Goal: Task Accomplishment & Management: Manage account settings

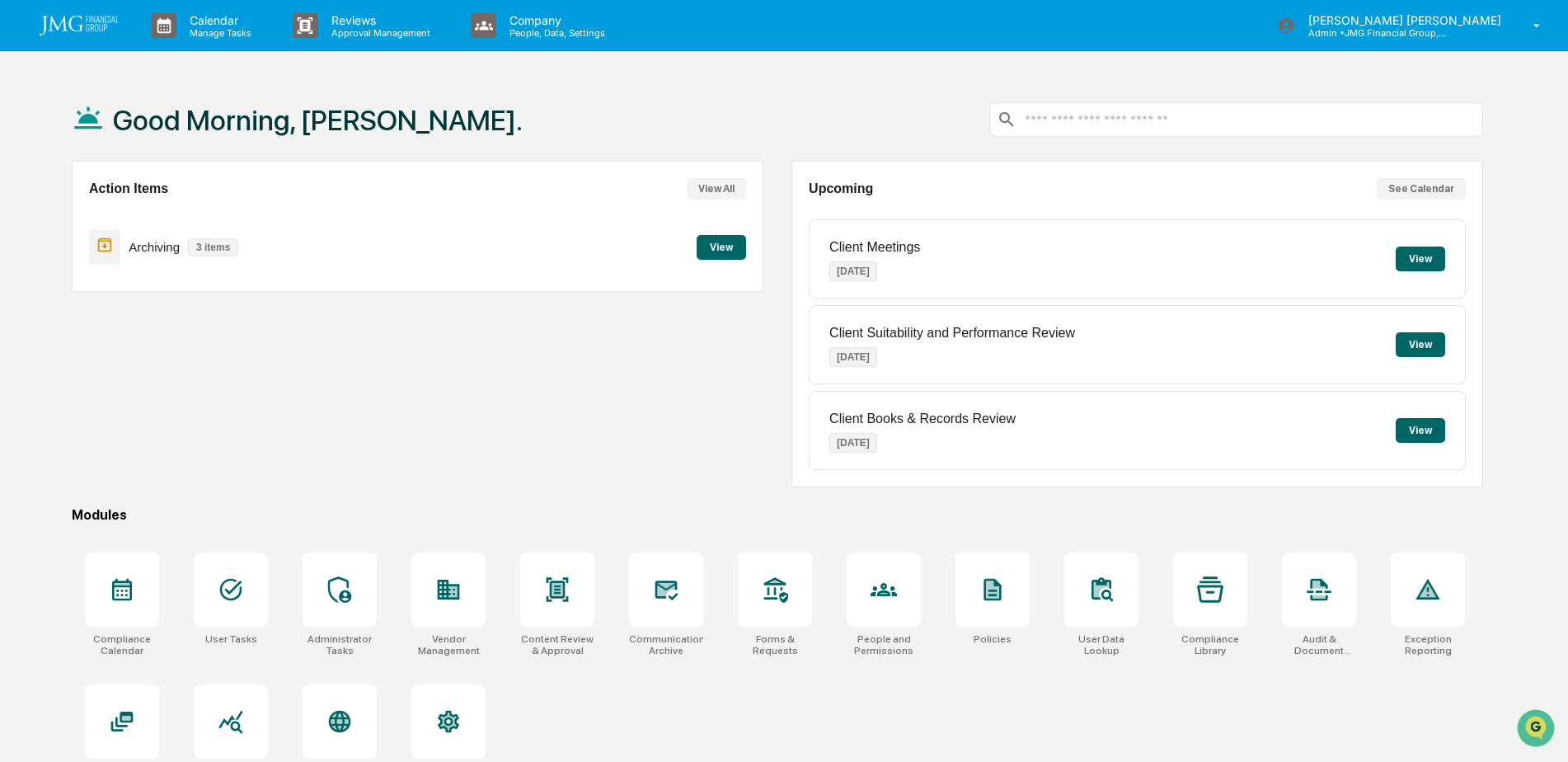
scroll to position [79, 0]
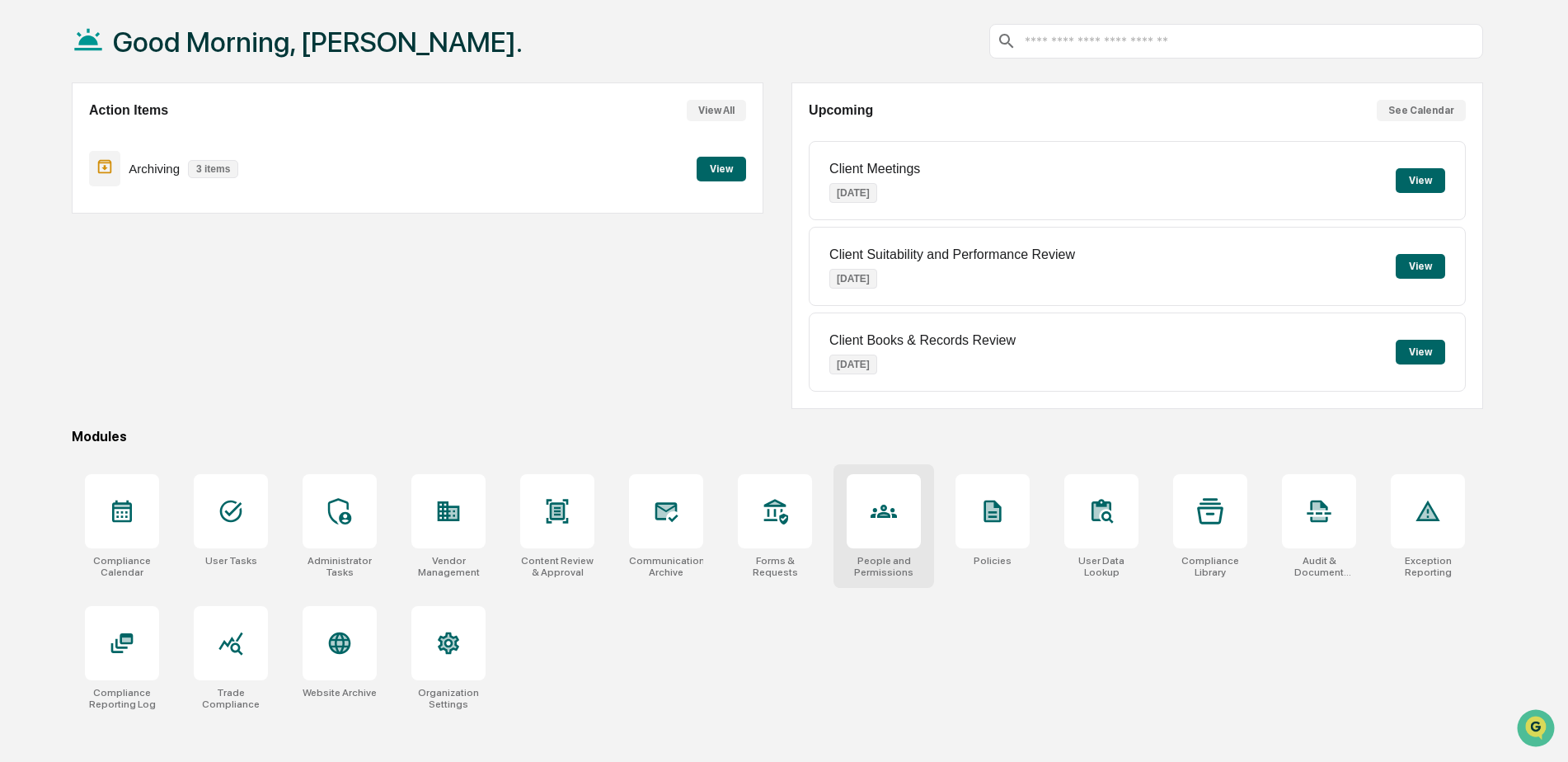
click at [858, 523] on div at bounding box center [884, 510] width 74 height 74
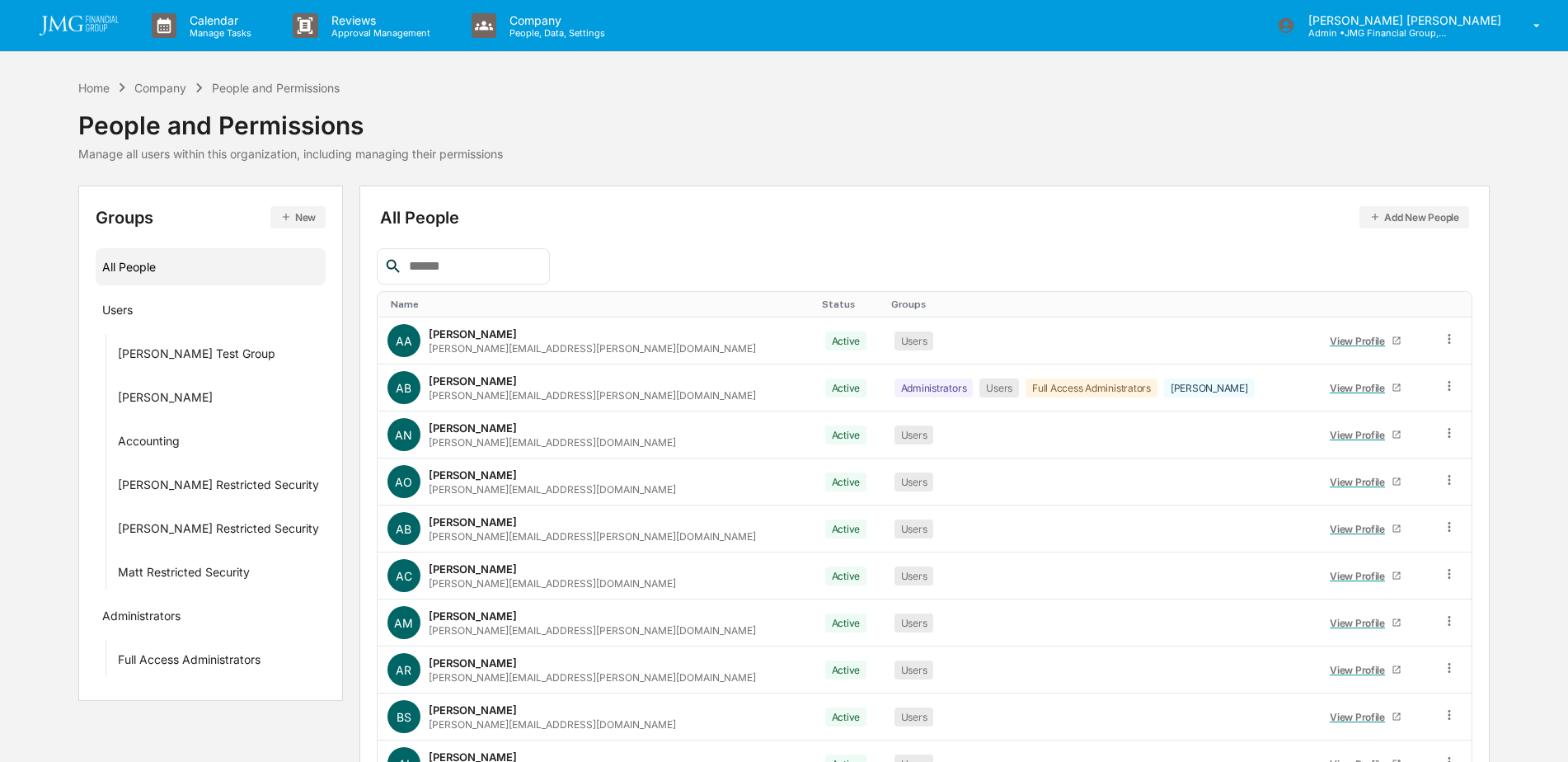
click at [499, 248] on div "All People Add New People Name Status Groups AA [PERSON_NAME] [PERSON_NAME][EMA…" at bounding box center [925, 523] width 1096 height 640
click at [496, 259] on input "text" at bounding box center [472, 266] width 140 height 22
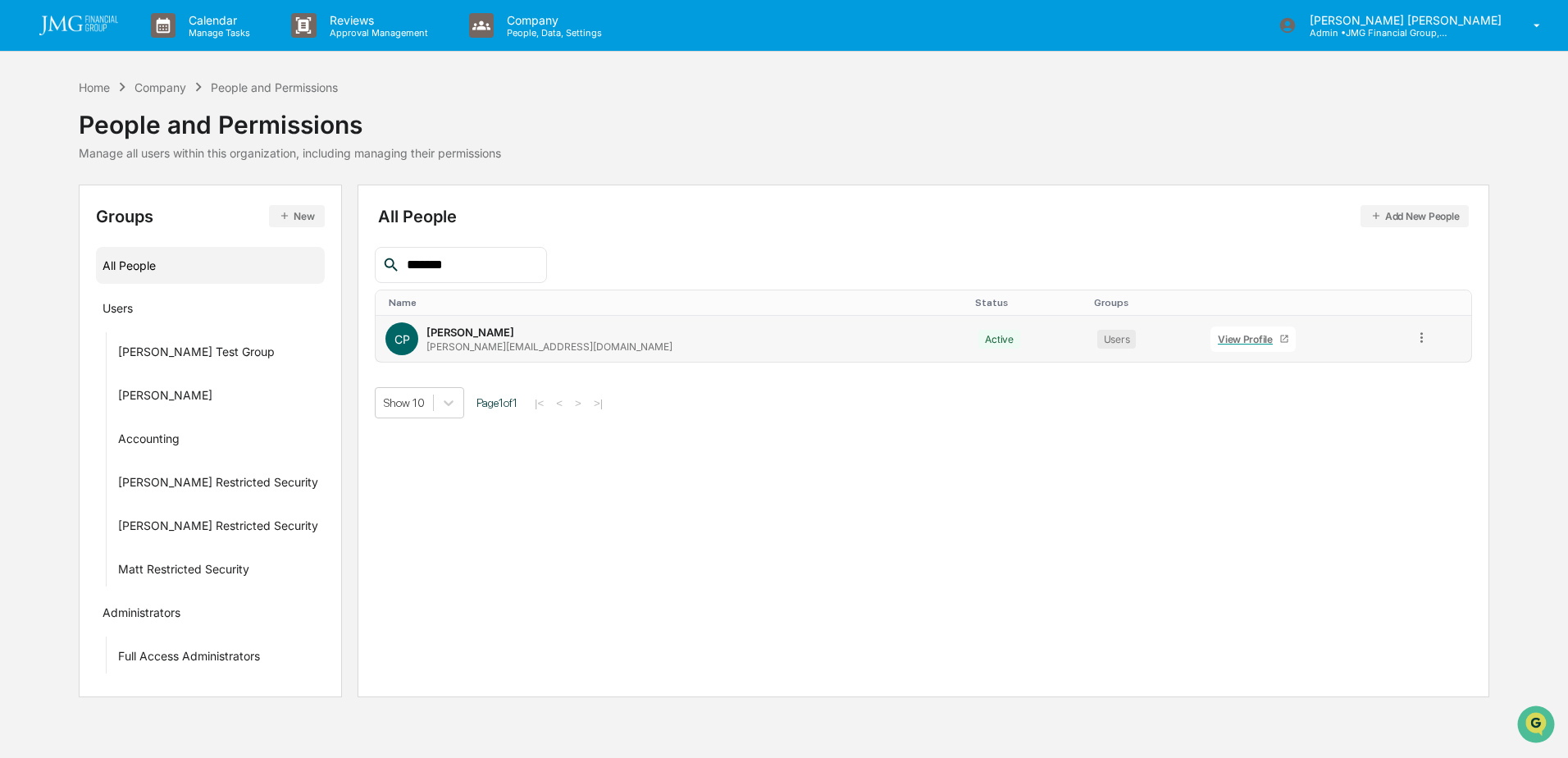
type input "*******"
click at [1218, 333] on div "View Profile" at bounding box center [1249, 339] width 61 height 12
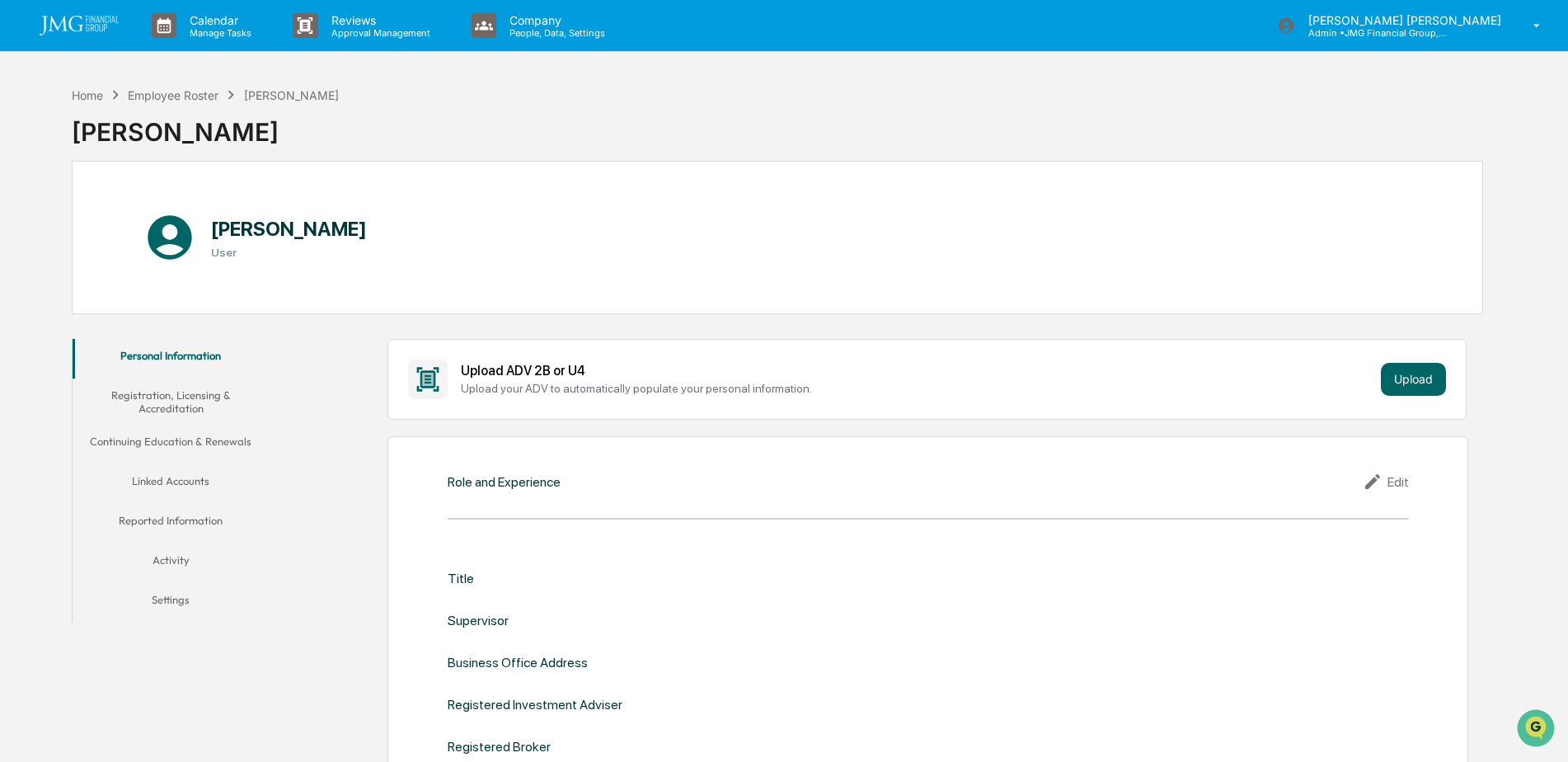
click at [192, 479] on button "Linked Accounts" at bounding box center [171, 484] width 197 height 39
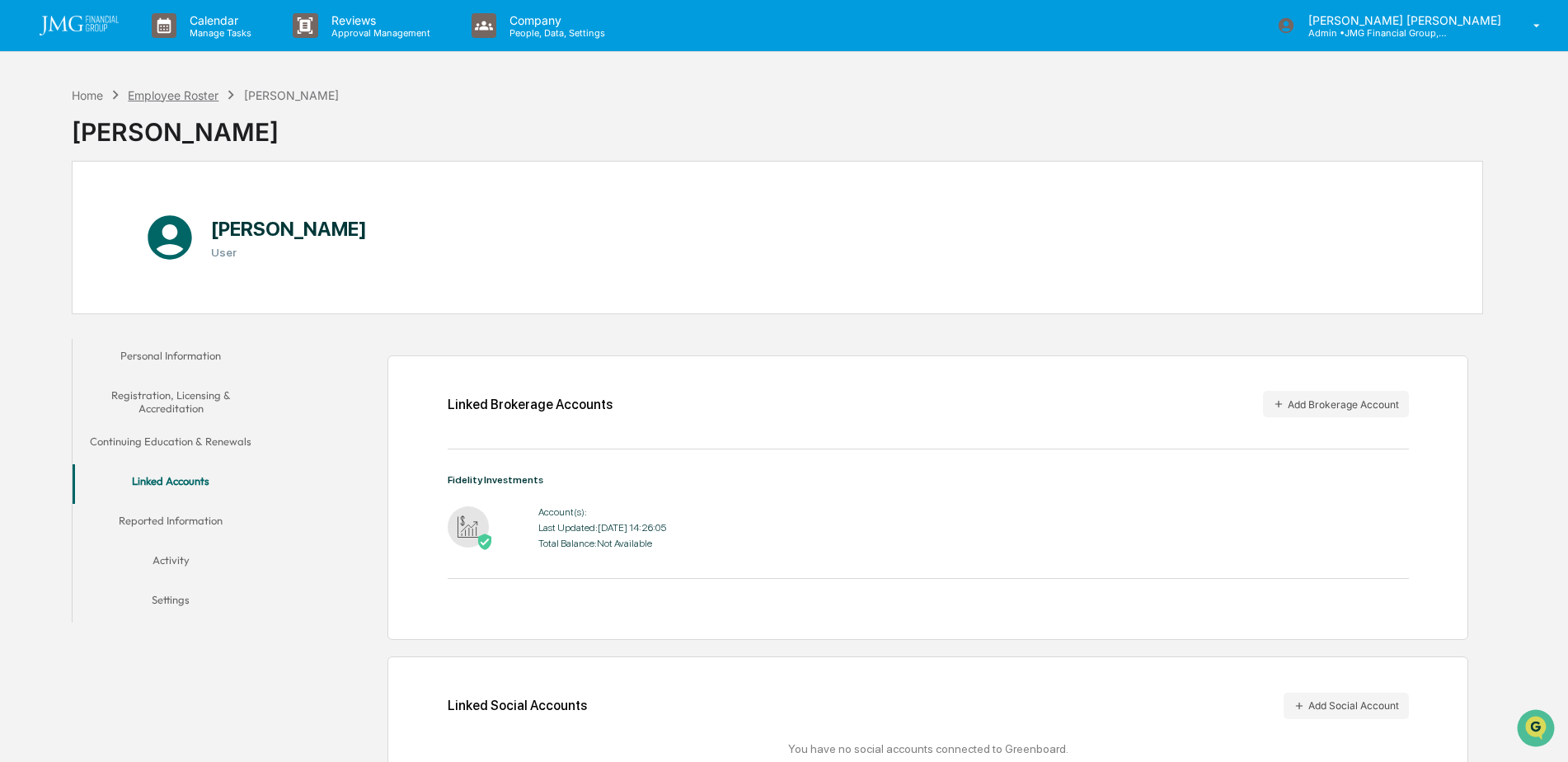
click at [209, 98] on div "Employee Roster" at bounding box center [173, 94] width 91 height 14
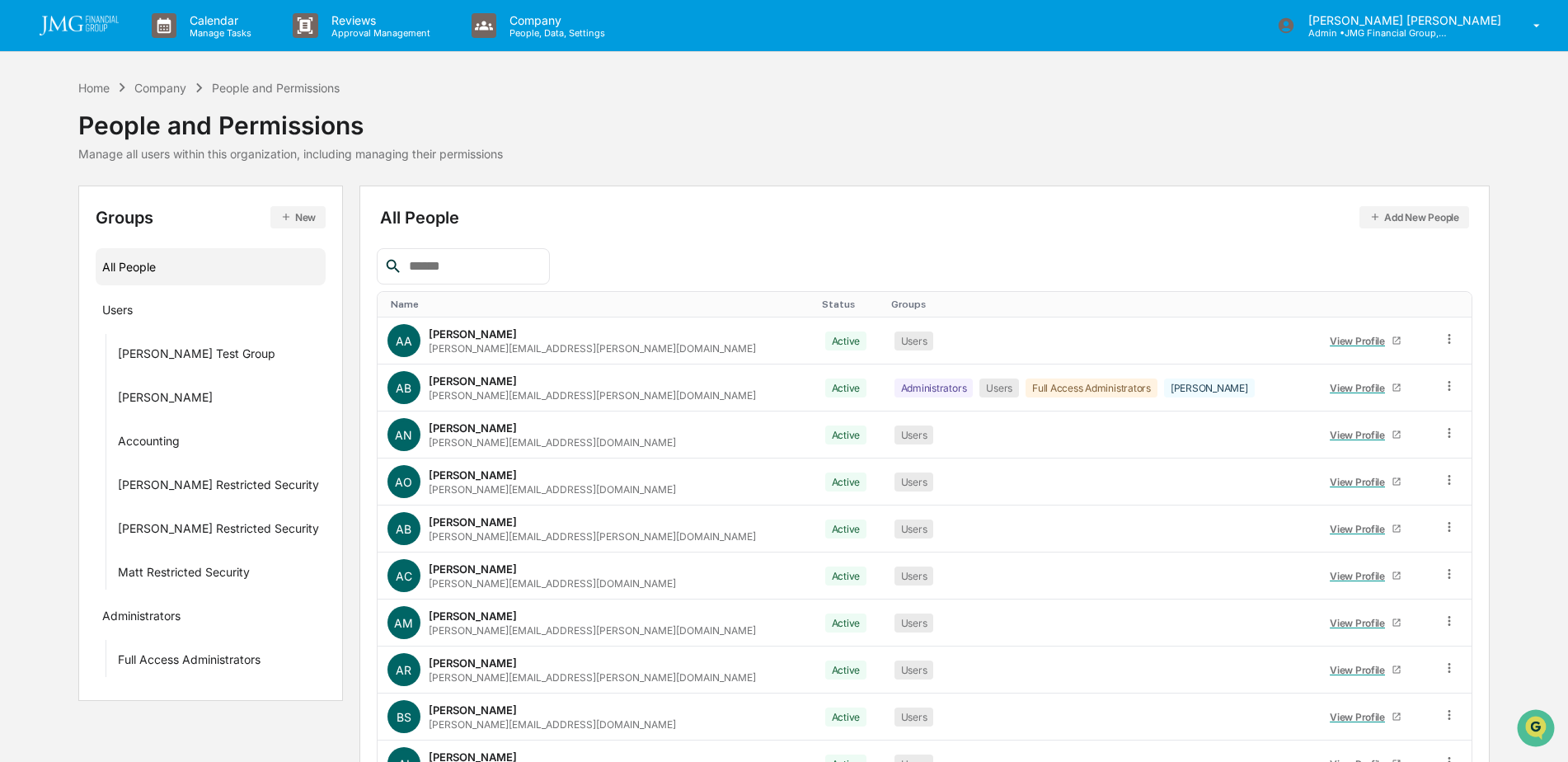
click at [870, 132] on div "Home Company People and Permissions People and Permissions Manage all users wit…" at bounding box center [784, 120] width 1412 height 82
click at [534, 255] on div at bounding box center [463, 266] width 173 height 36
click at [492, 269] on input "text" at bounding box center [472, 266] width 140 height 22
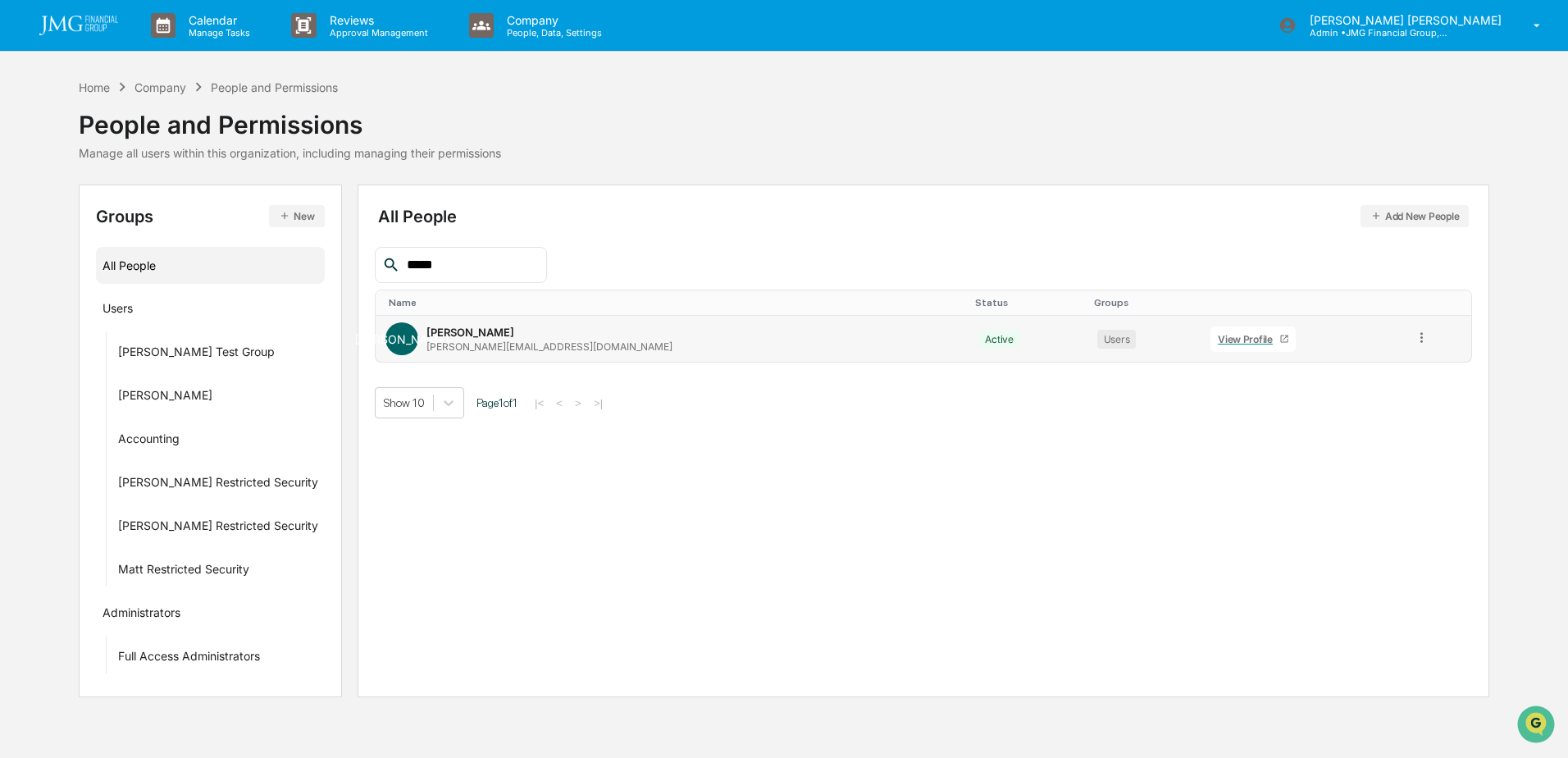
type input "*****"
click at [1218, 339] on div "View Profile" at bounding box center [1249, 339] width 61 height 12
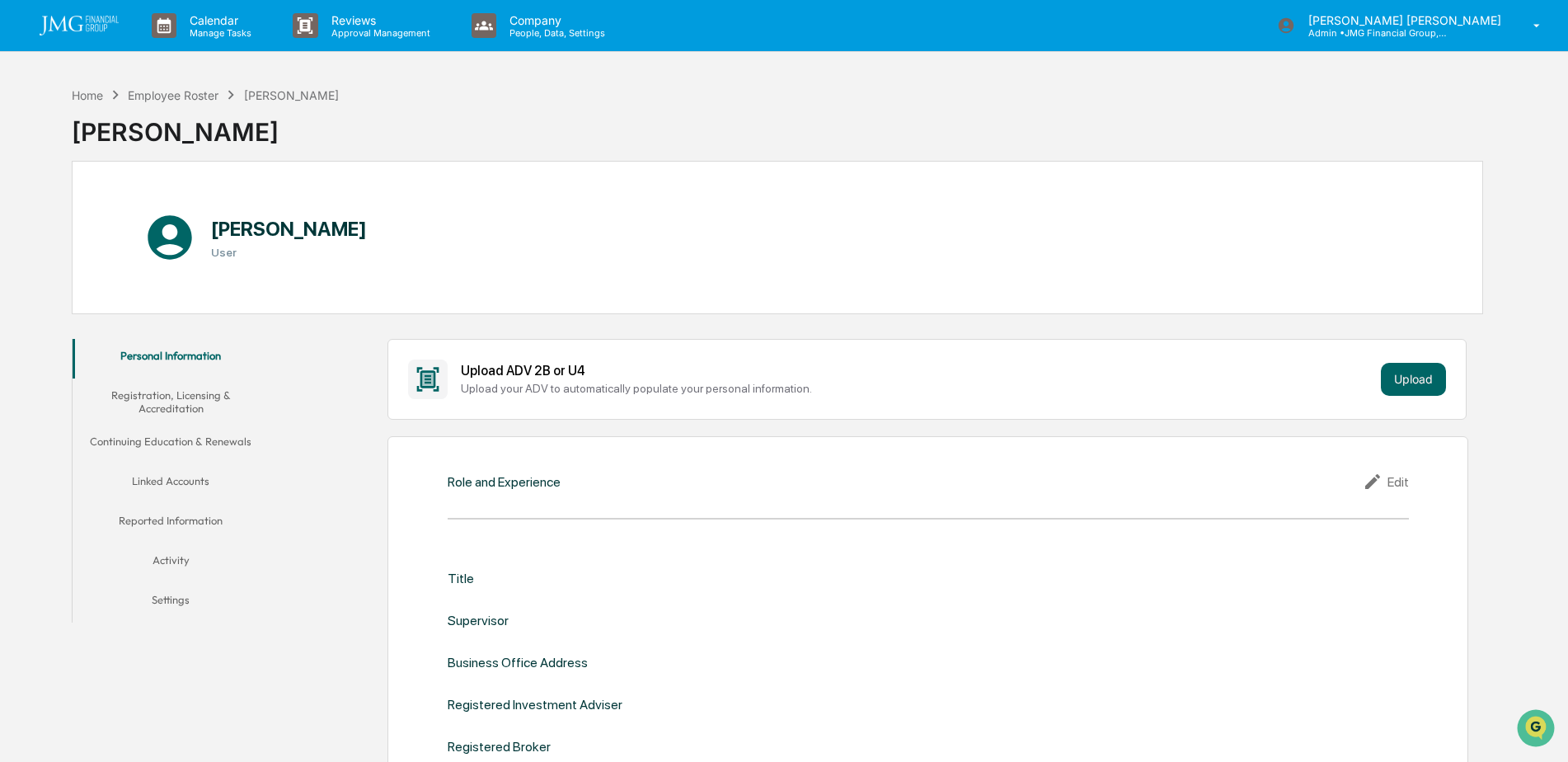
click at [207, 477] on button "Linked Accounts" at bounding box center [171, 484] width 197 height 39
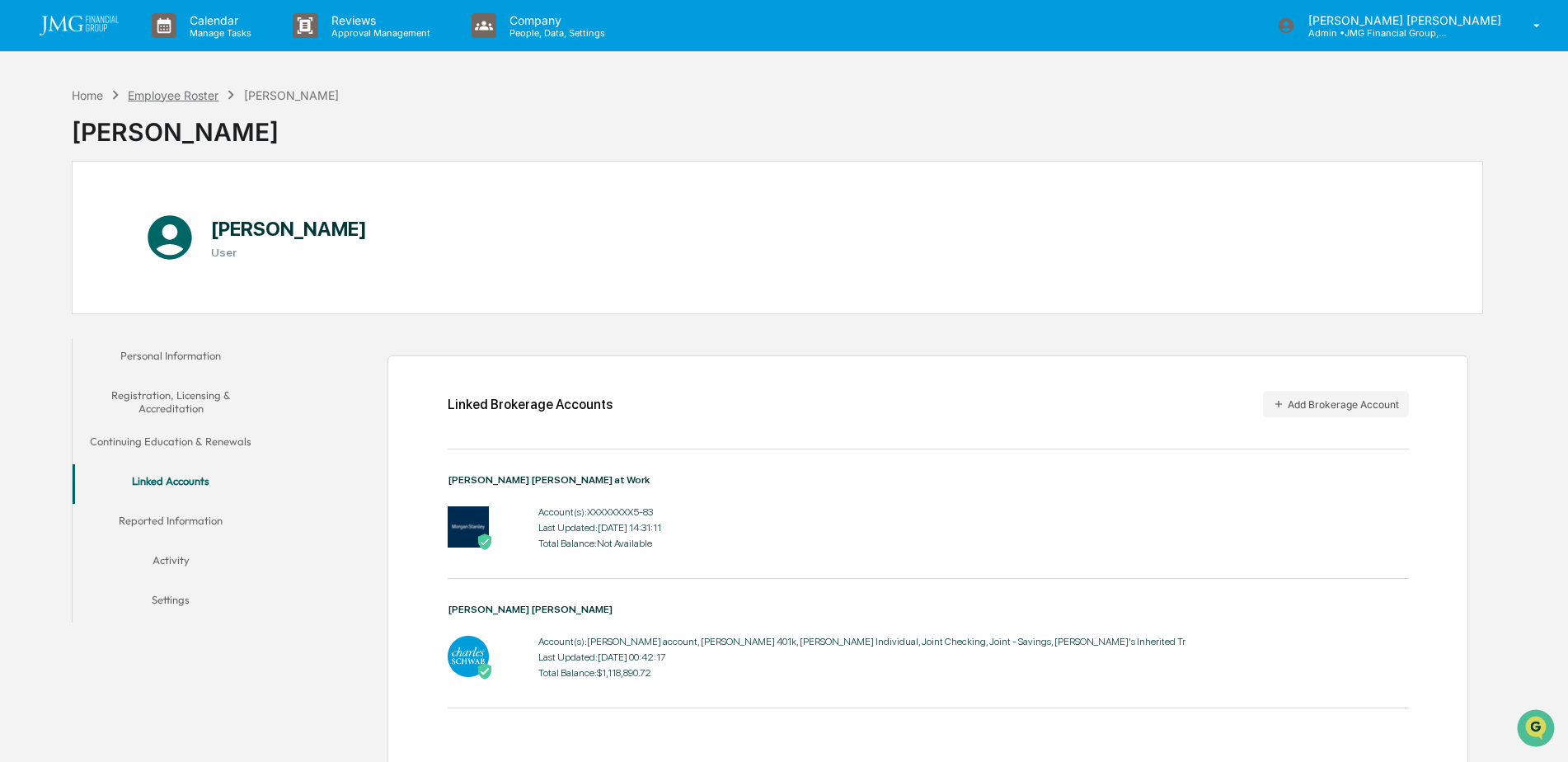
click at [174, 93] on div "Employee Roster" at bounding box center [173, 94] width 91 height 14
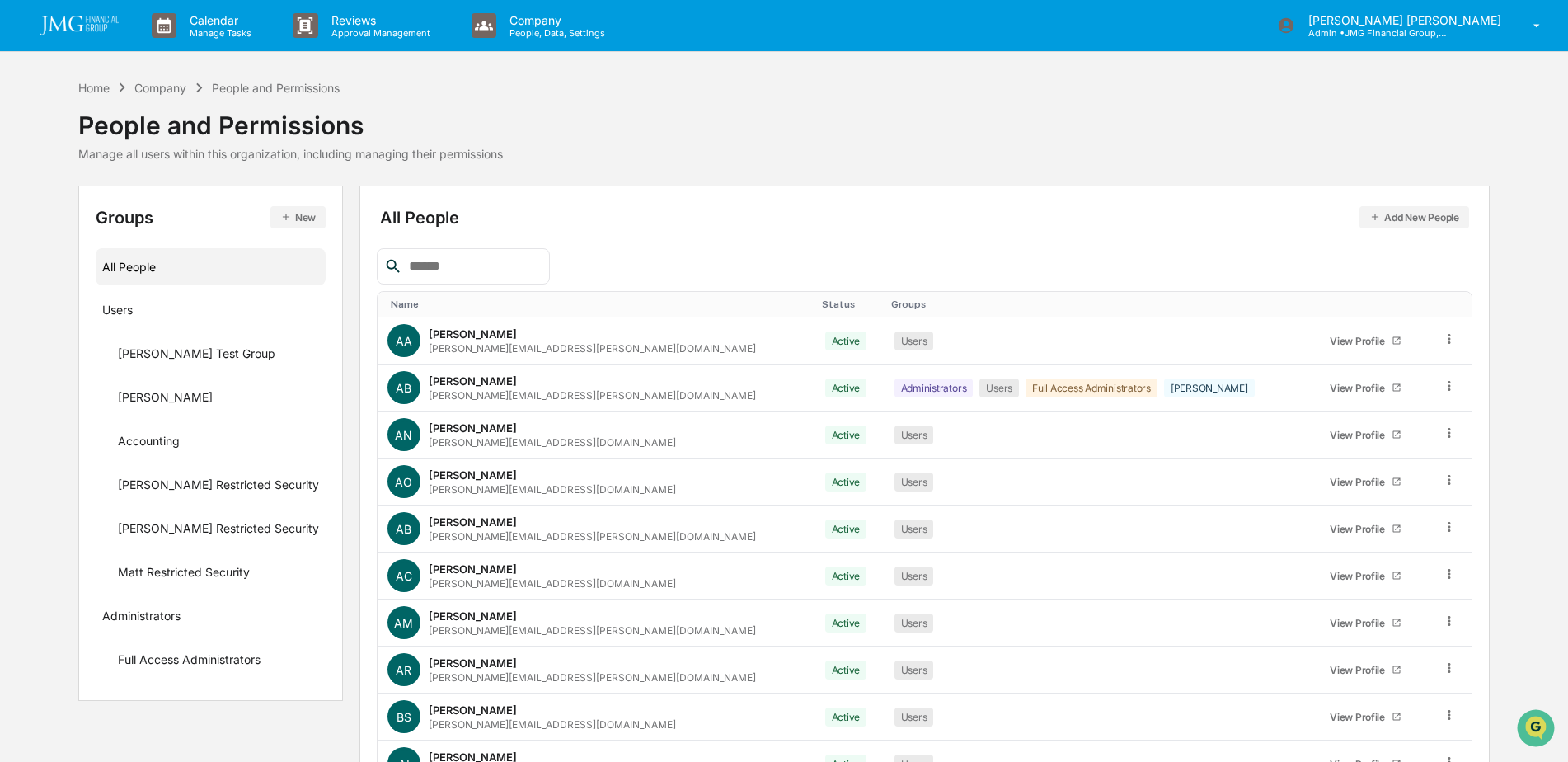
click at [513, 276] on input "text" at bounding box center [472, 266] width 140 height 22
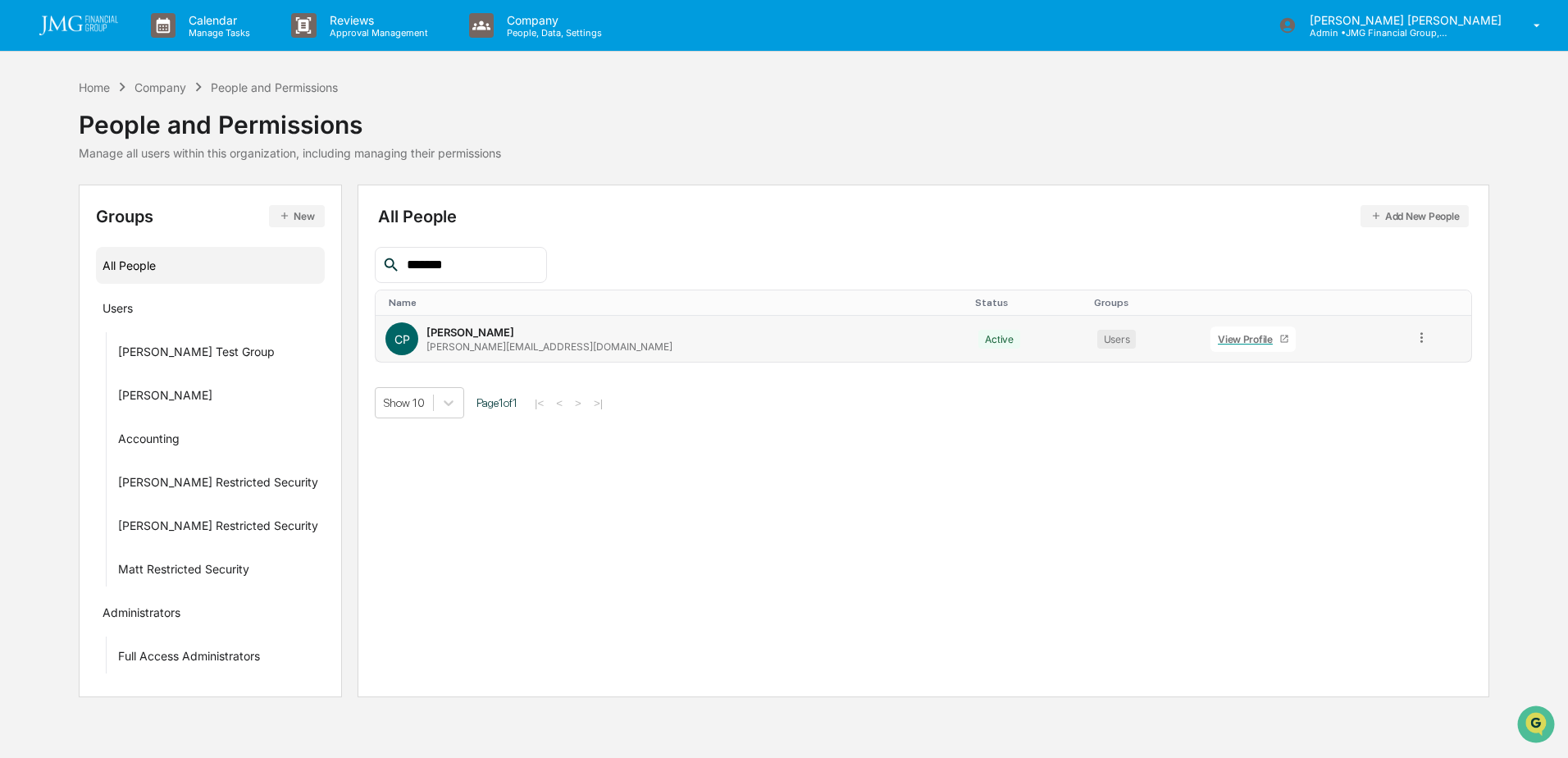
type input "*******"
click at [1218, 337] on div "View Profile" at bounding box center [1249, 339] width 61 height 12
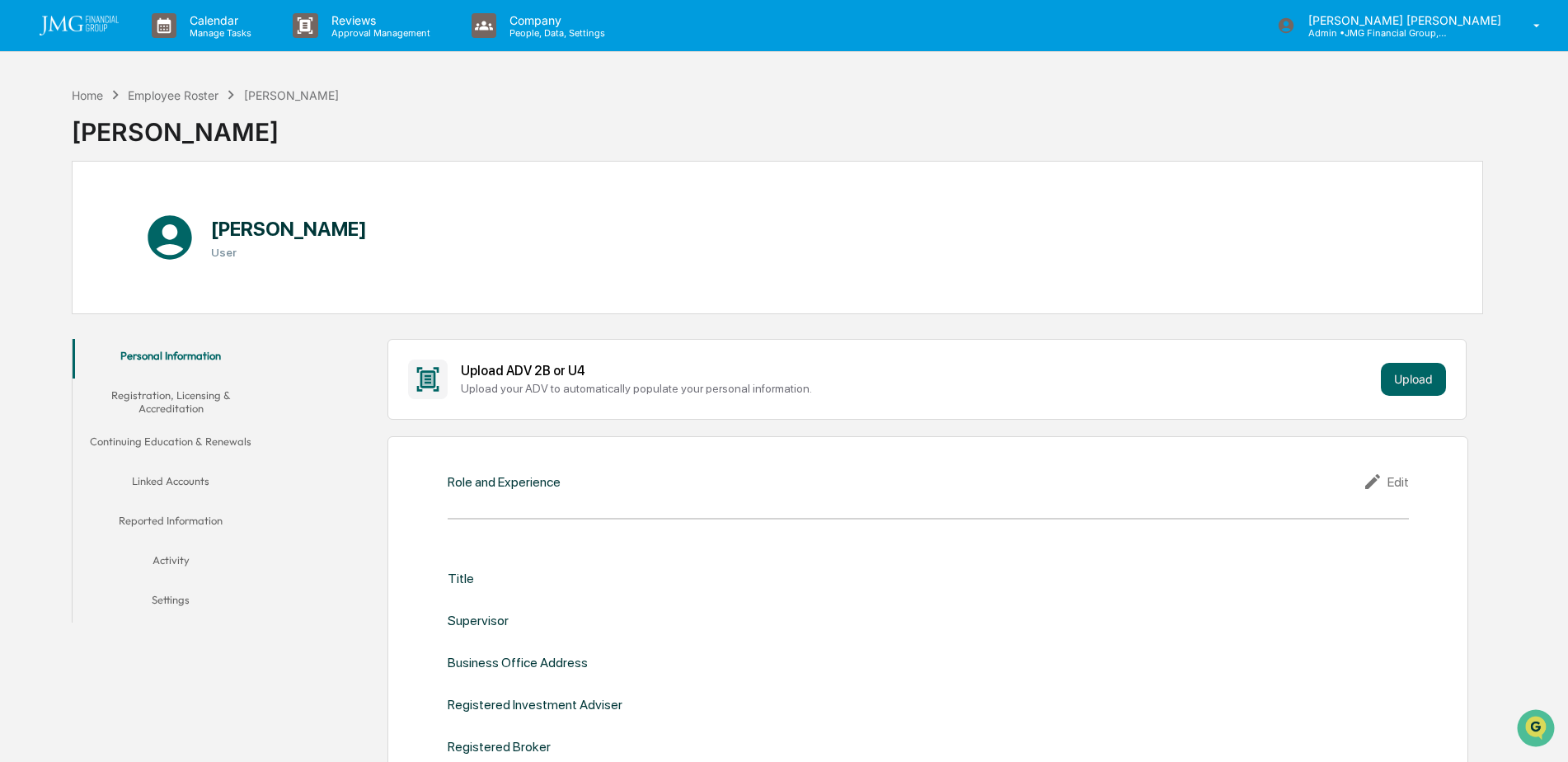
click at [174, 484] on button "Linked Accounts" at bounding box center [171, 484] width 197 height 39
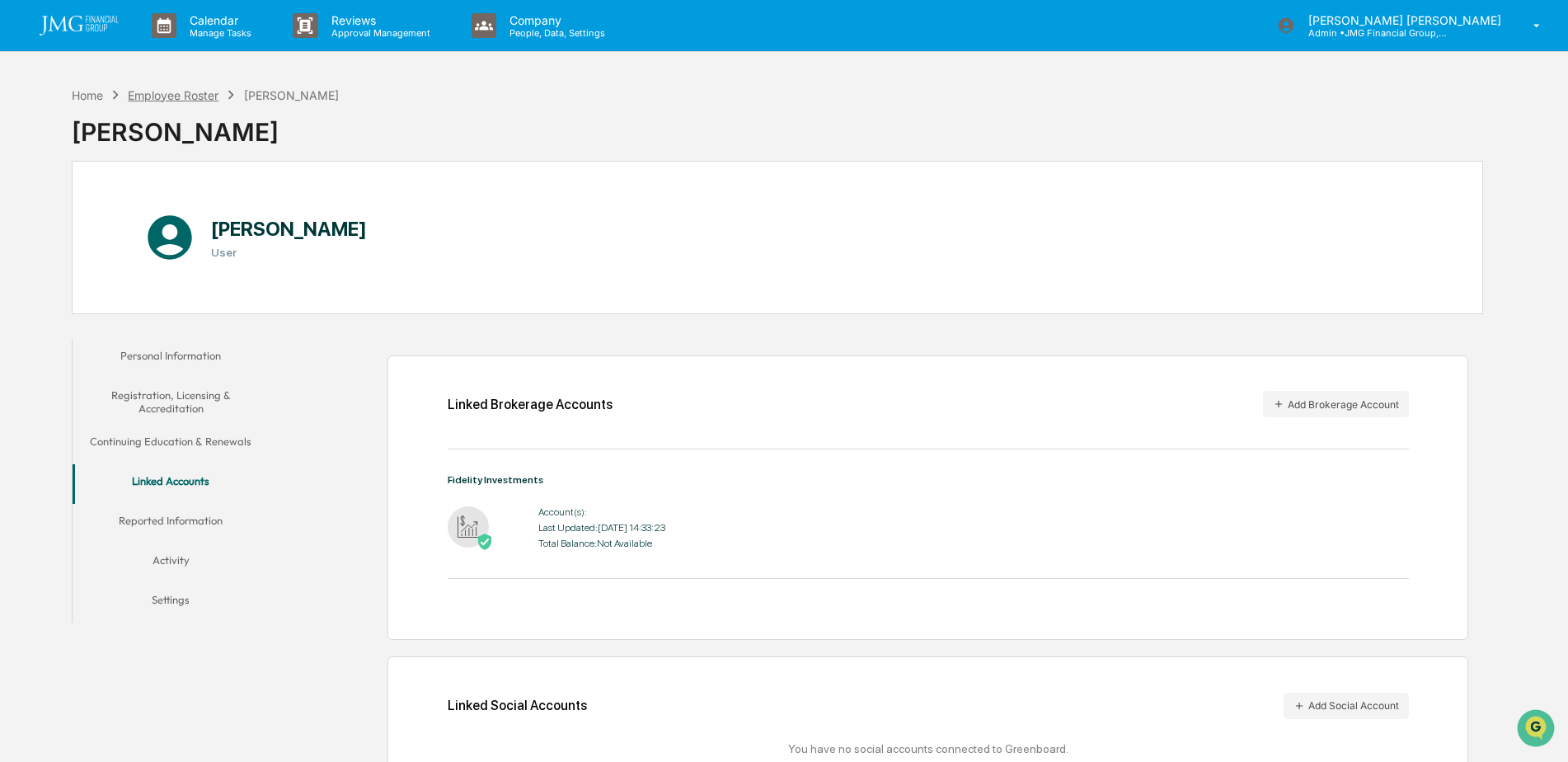
click at [201, 94] on div "Employee Roster" at bounding box center [173, 94] width 91 height 14
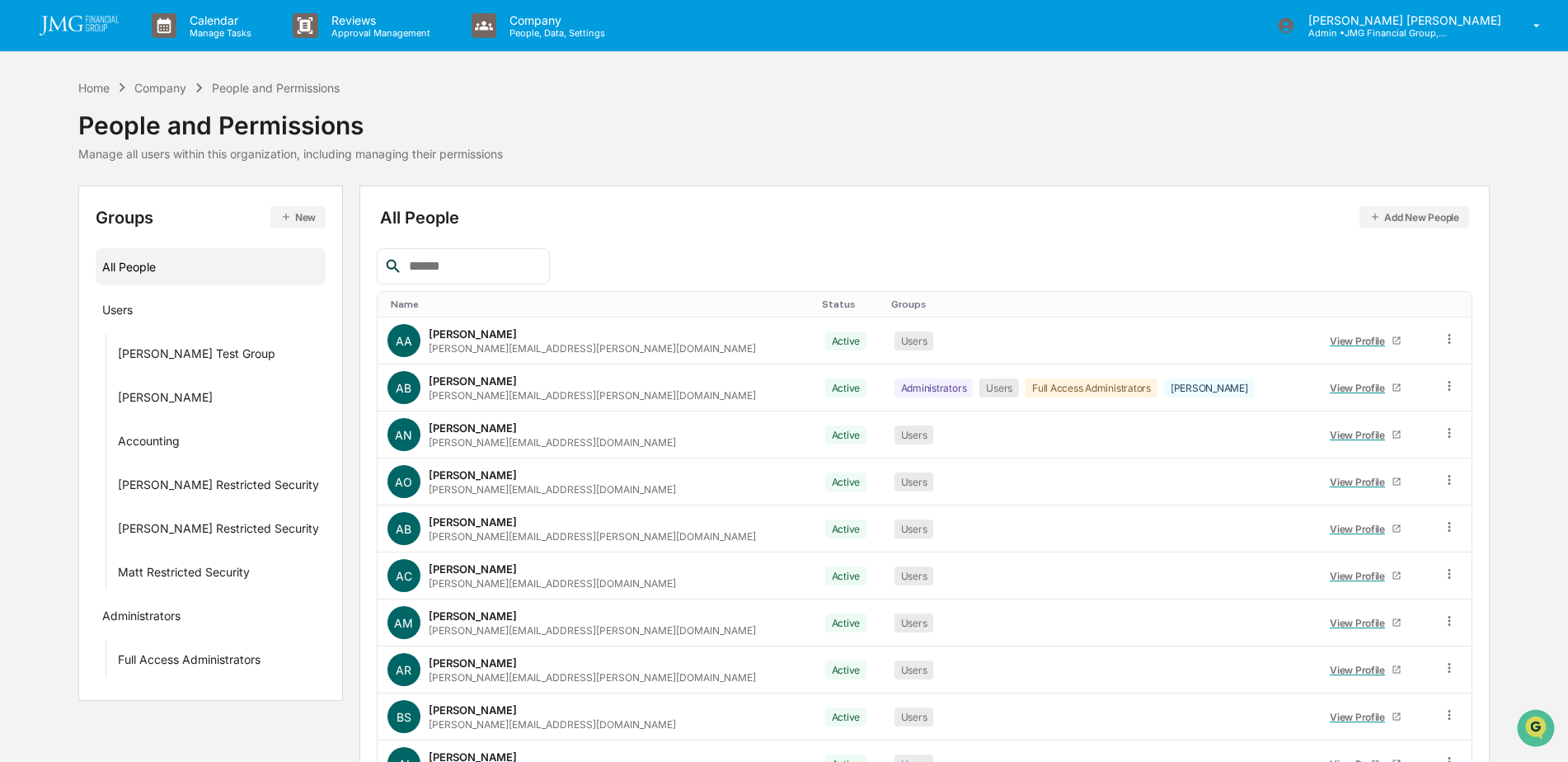
click at [542, 265] on input "text" at bounding box center [472, 266] width 140 height 22
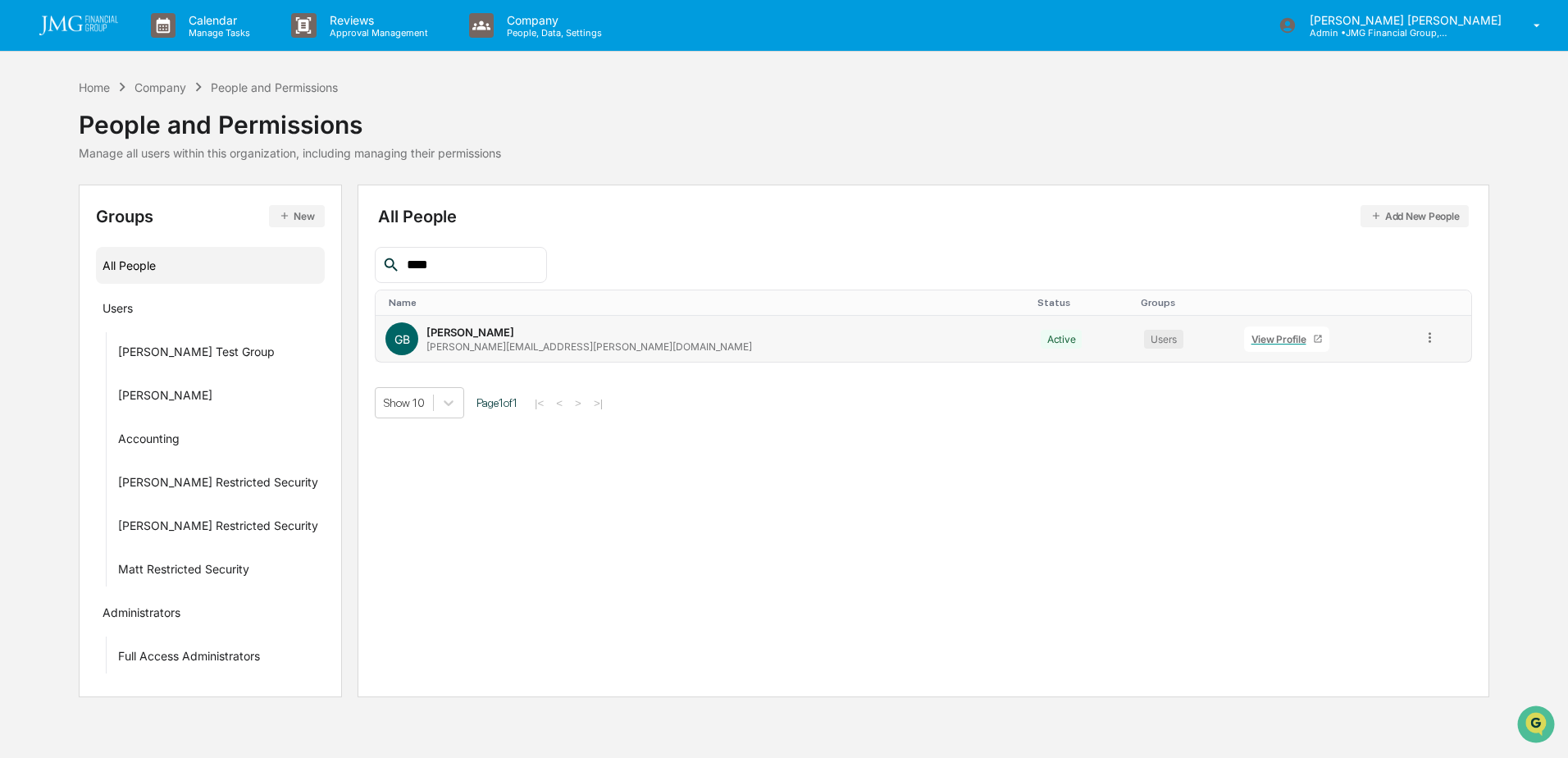
type input "****"
click at [1252, 342] on div "View Profile" at bounding box center [1282, 339] width 61 height 12
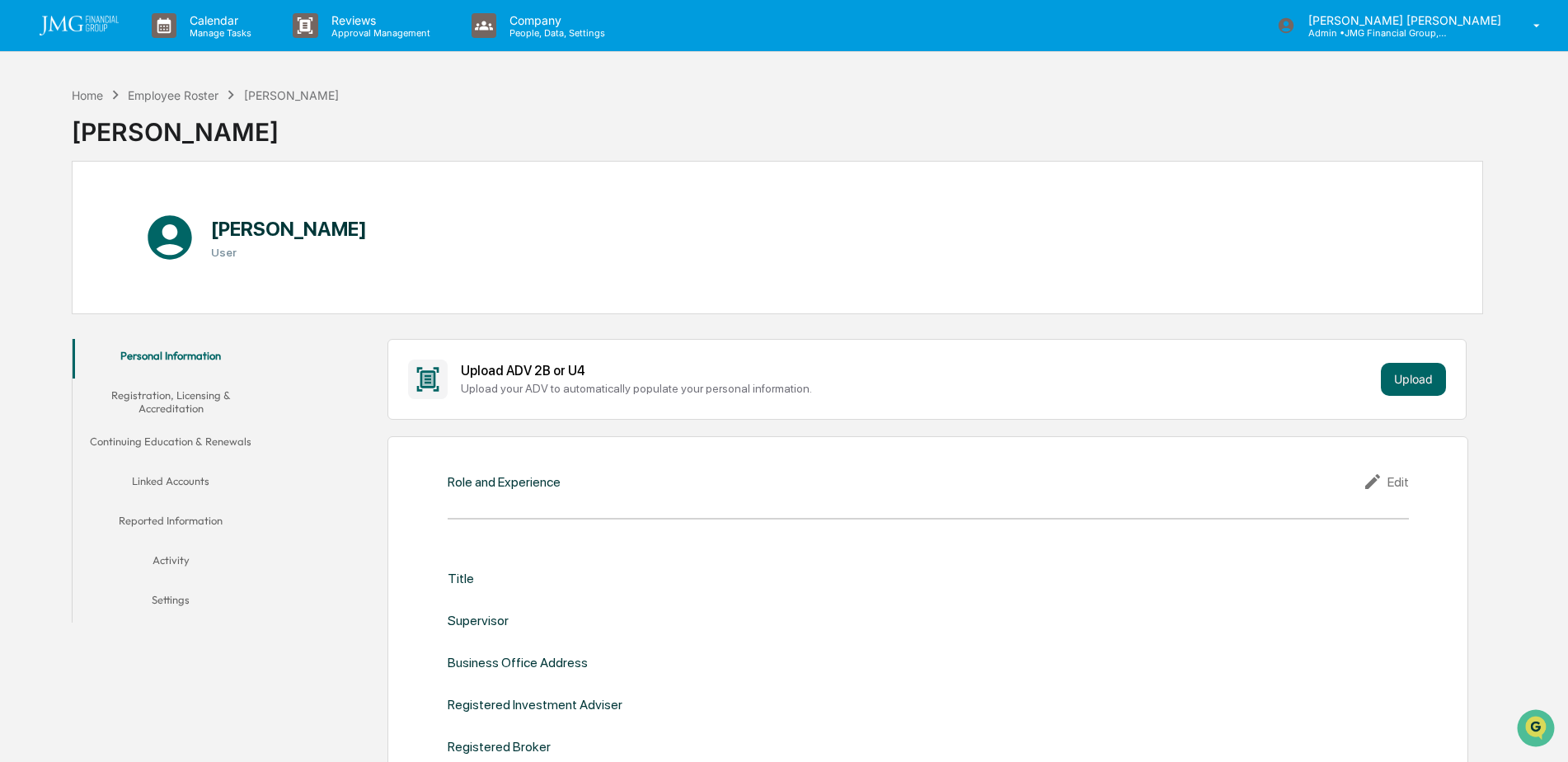
click at [206, 476] on button "Linked Accounts" at bounding box center [171, 484] width 197 height 39
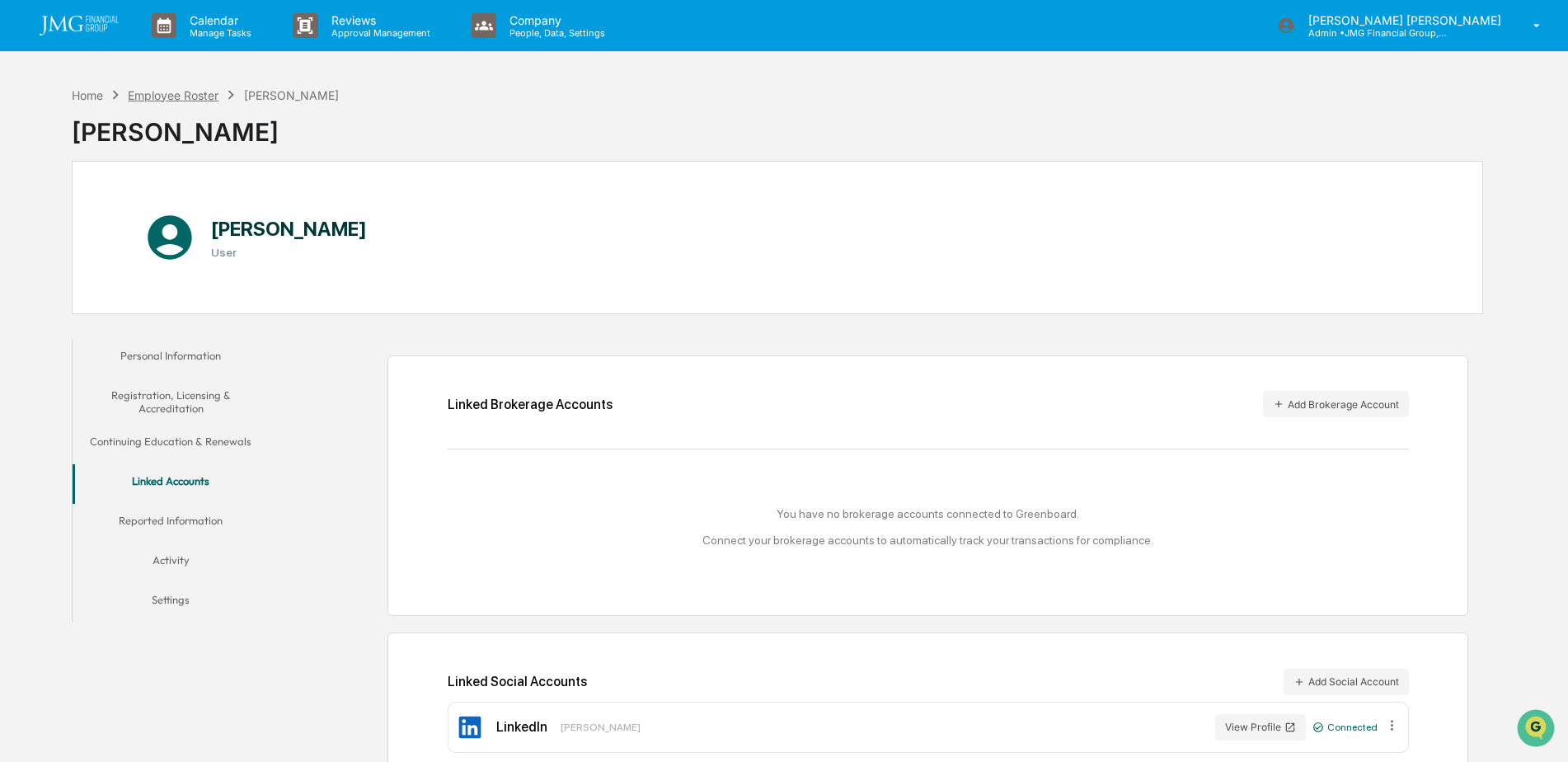
click at [167, 99] on div "Employee Roster" at bounding box center [173, 94] width 91 height 14
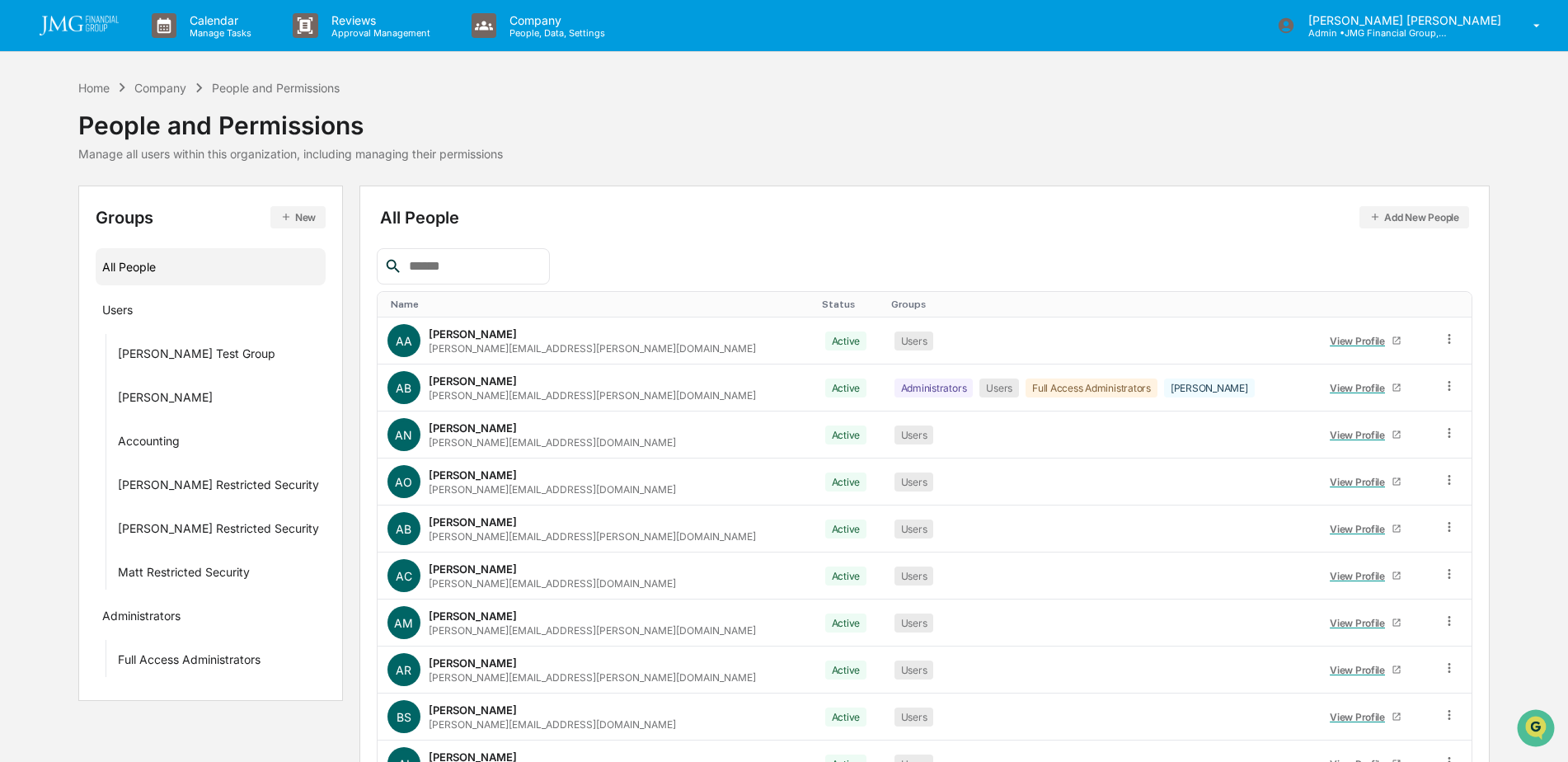
click at [505, 261] on input "text" at bounding box center [472, 266] width 140 height 22
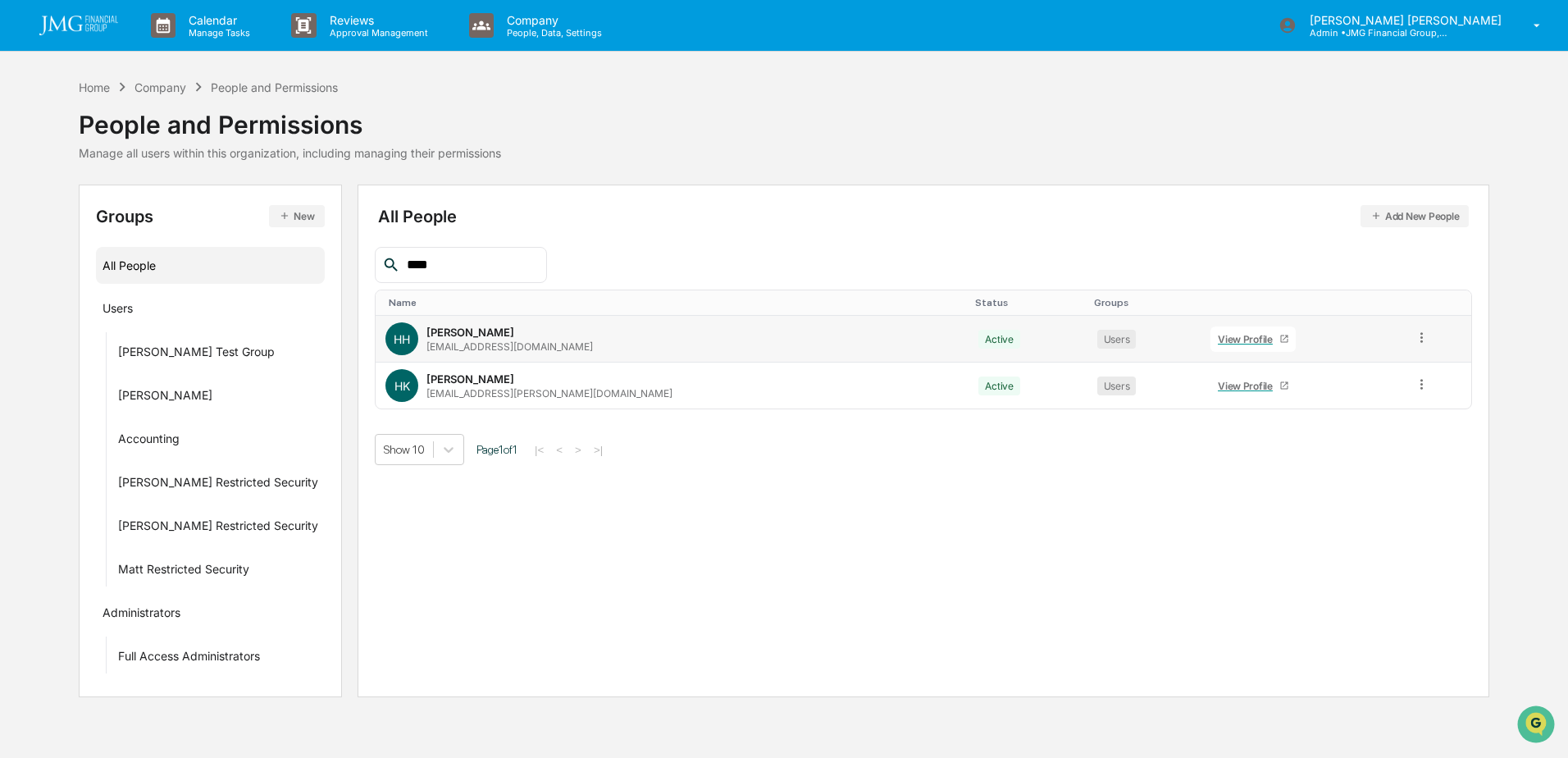
type input "****"
click at [1211, 330] on link "View Profile" at bounding box center [1254, 339] width 86 height 25
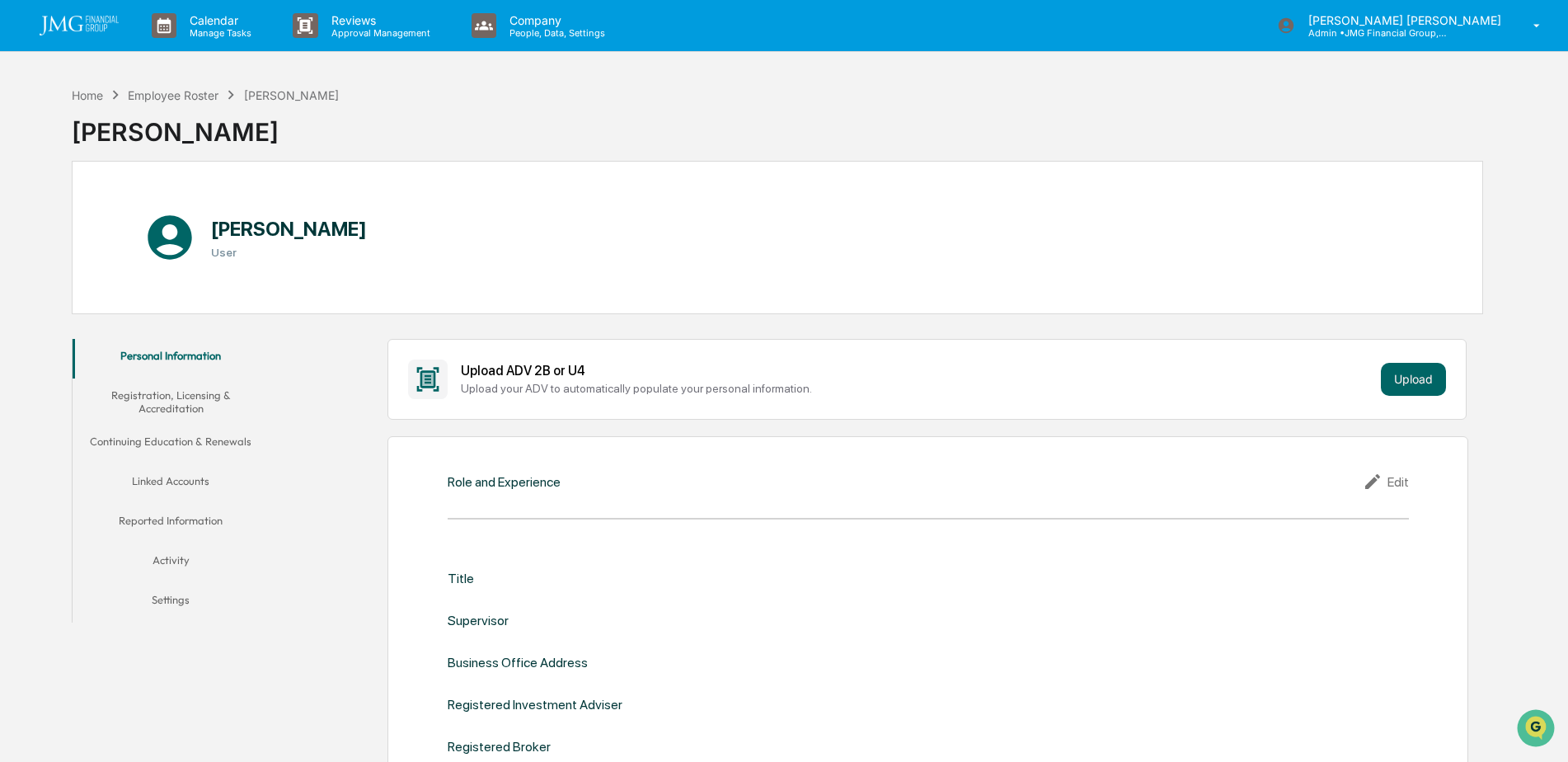
click at [154, 485] on button "Linked Accounts" at bounding box center [171, 484] width 197 height 39
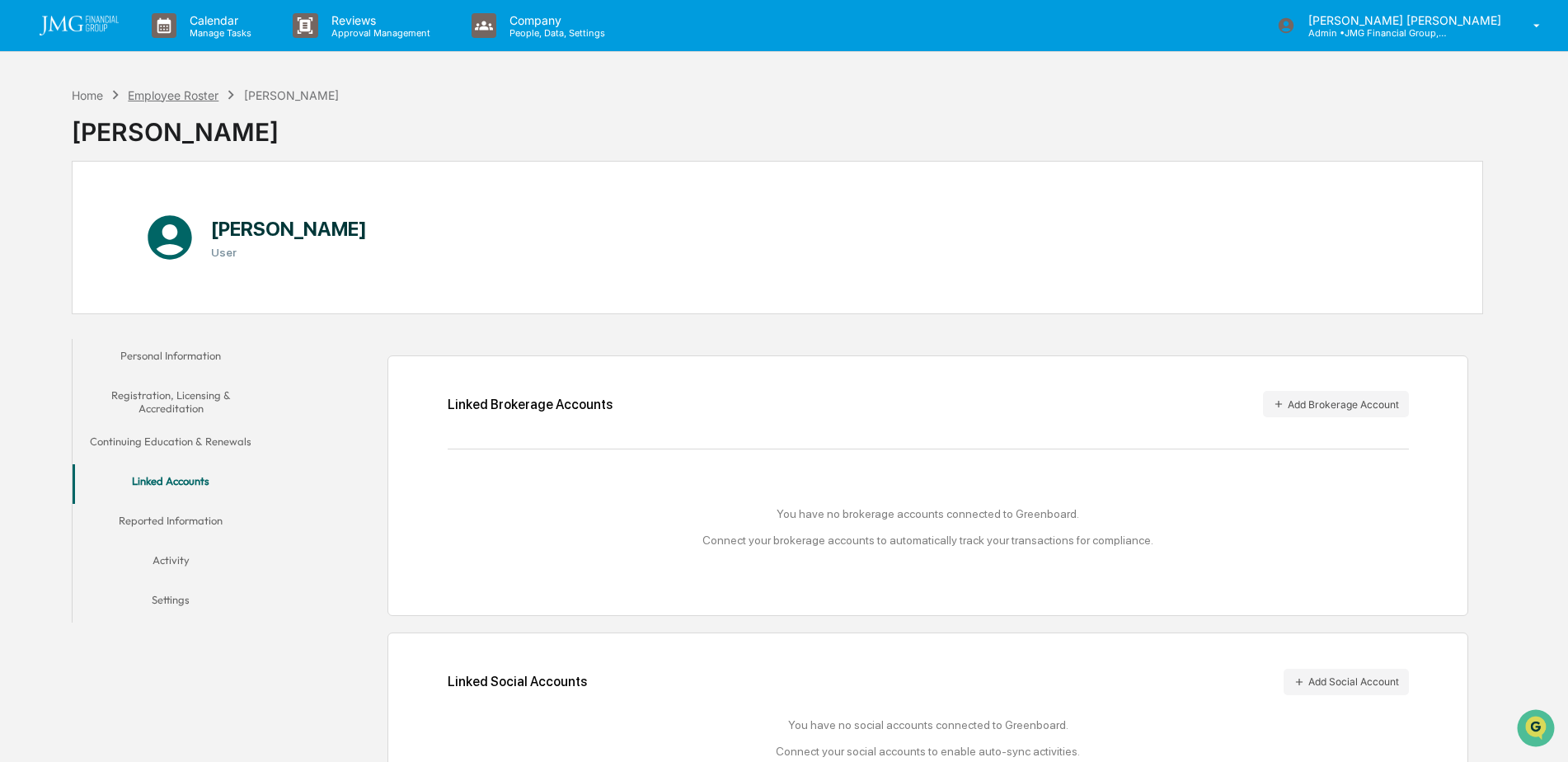
click at [196, 99] on div "Employee Roster" at bounding box center [173, 94] width 91 height 14
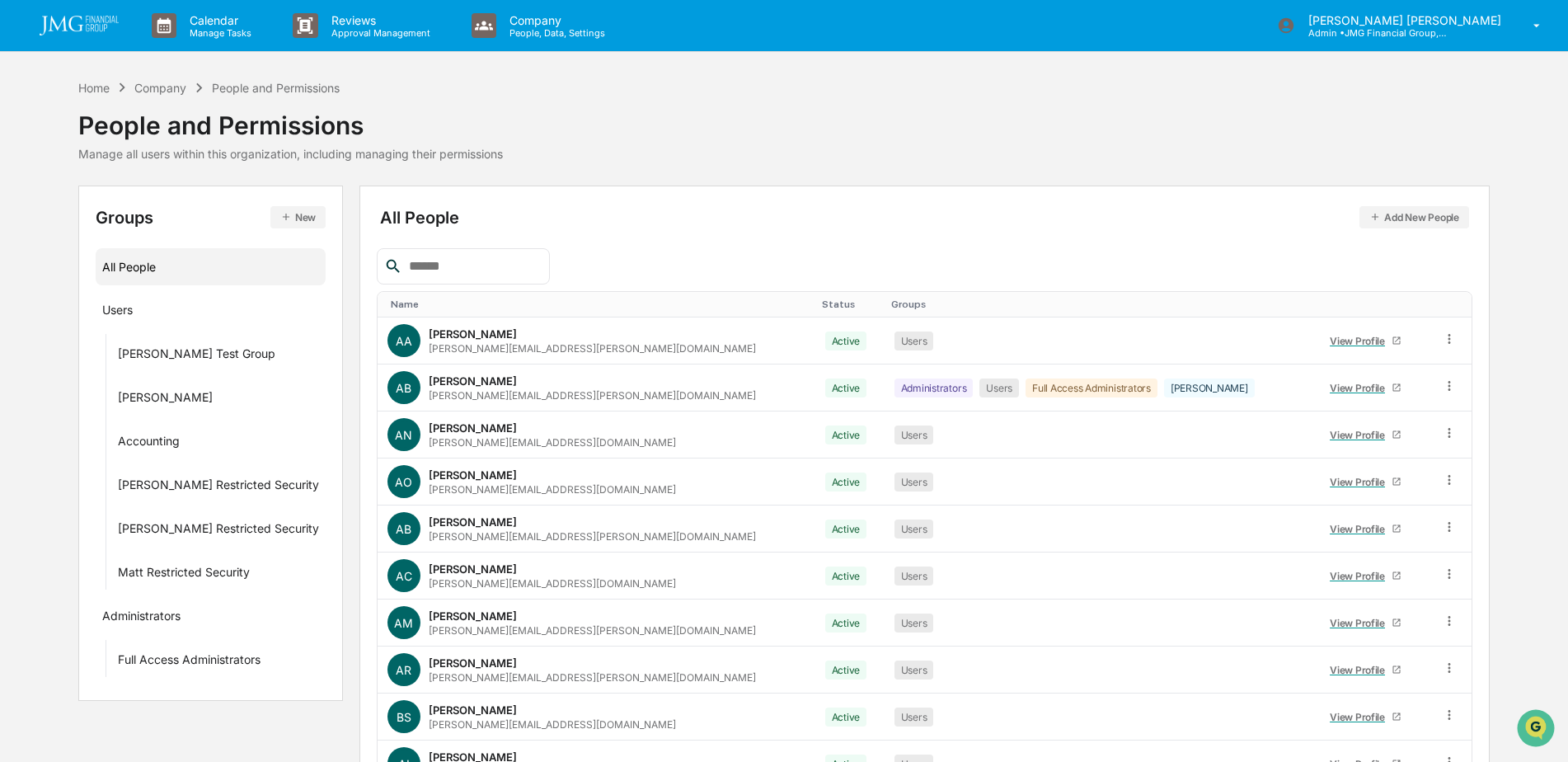
click at [456, 263] on input "text" at bounding box center [472, 266] width 140 height 22
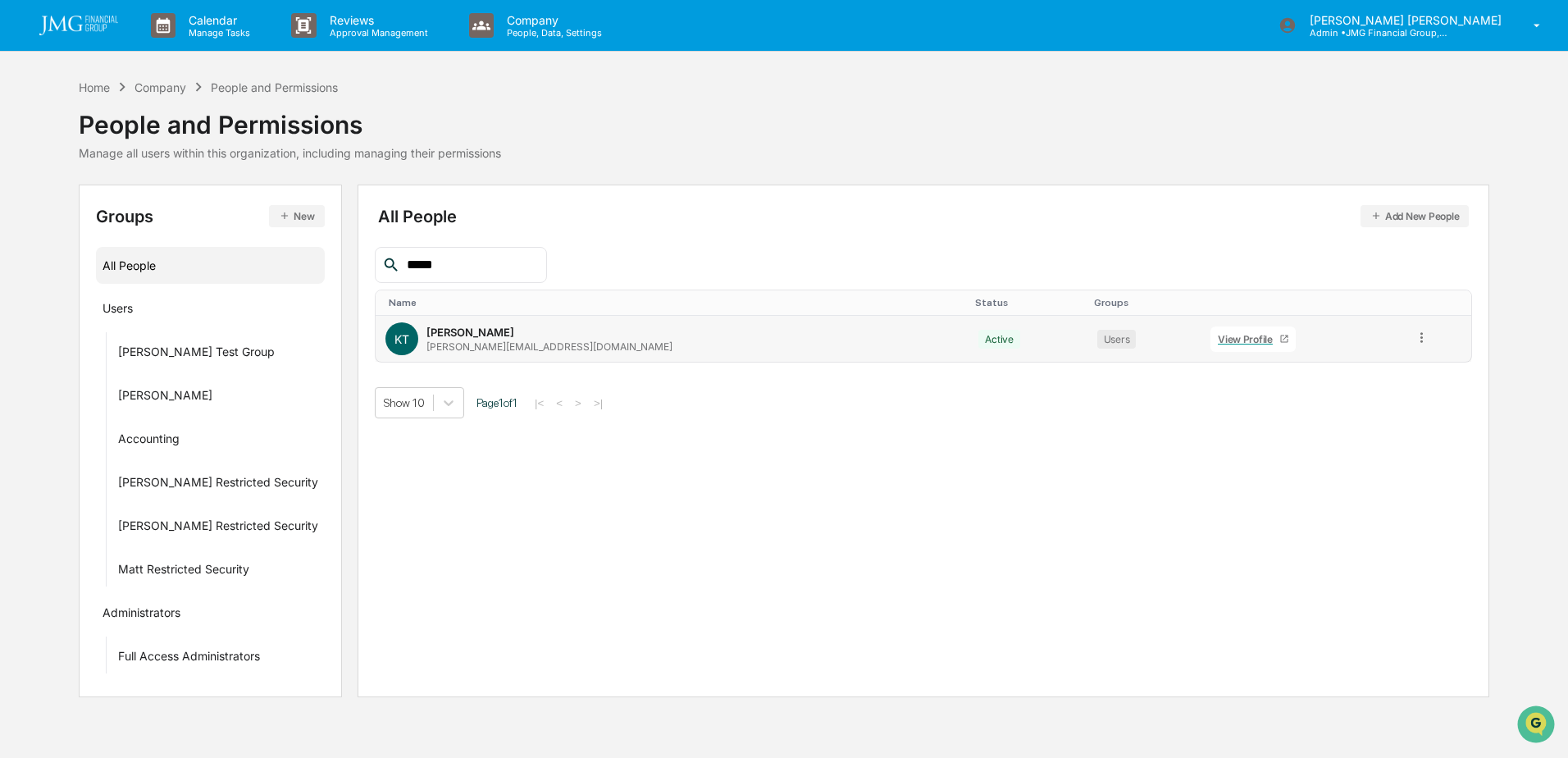
type input "*****"
click at [1211, 330] on link "View Profile" at bounding box center [1254, 339] width 86 height 25
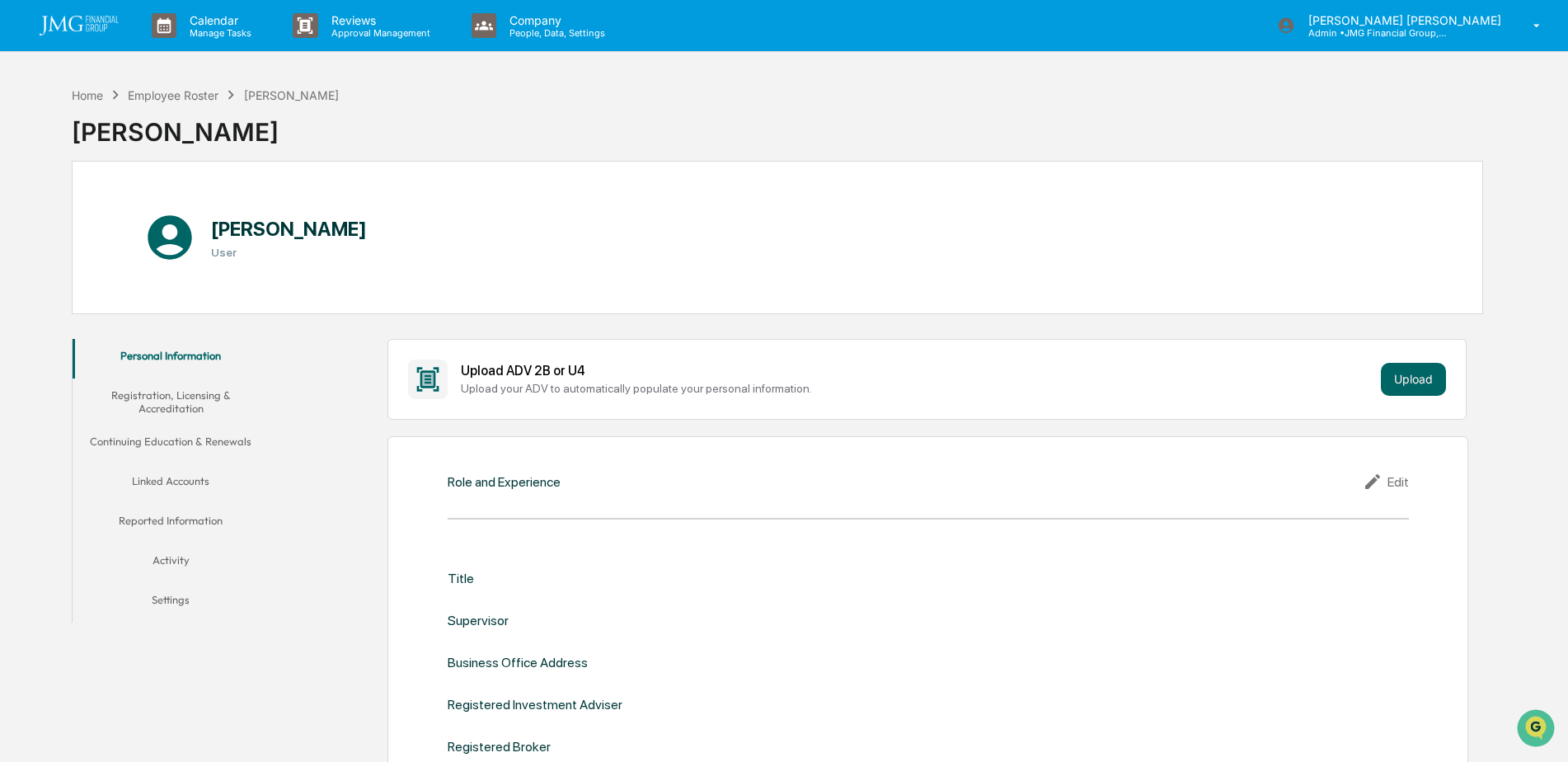
click at [169, 482] on button "Linked Accounts" at bounding box center [171, 484] width 197 height 39
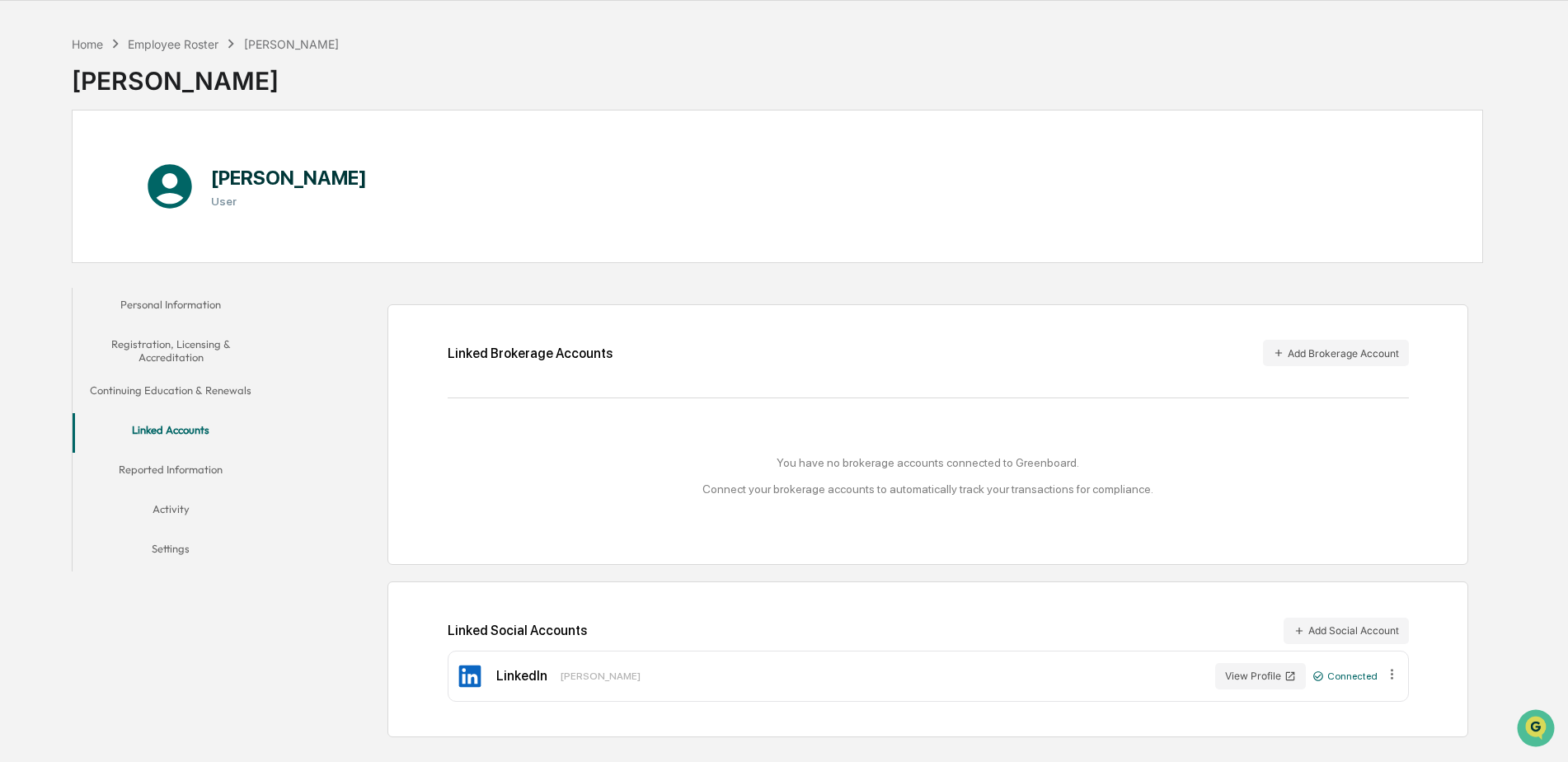
scroll to position [79, 0]
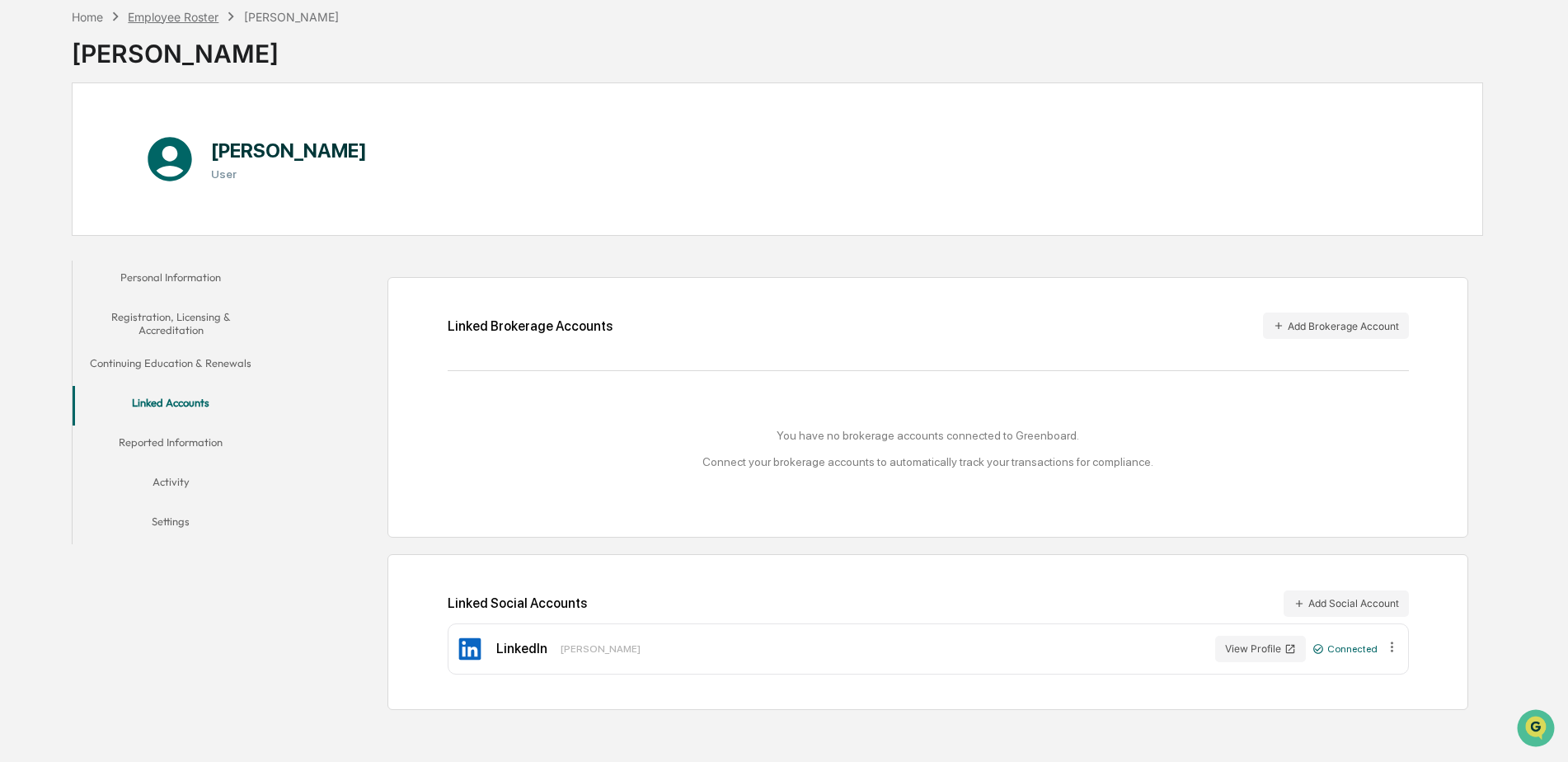
click at [179, 15] on div "Employee Roster" at bounding box center [173, 17] width 91 height 14
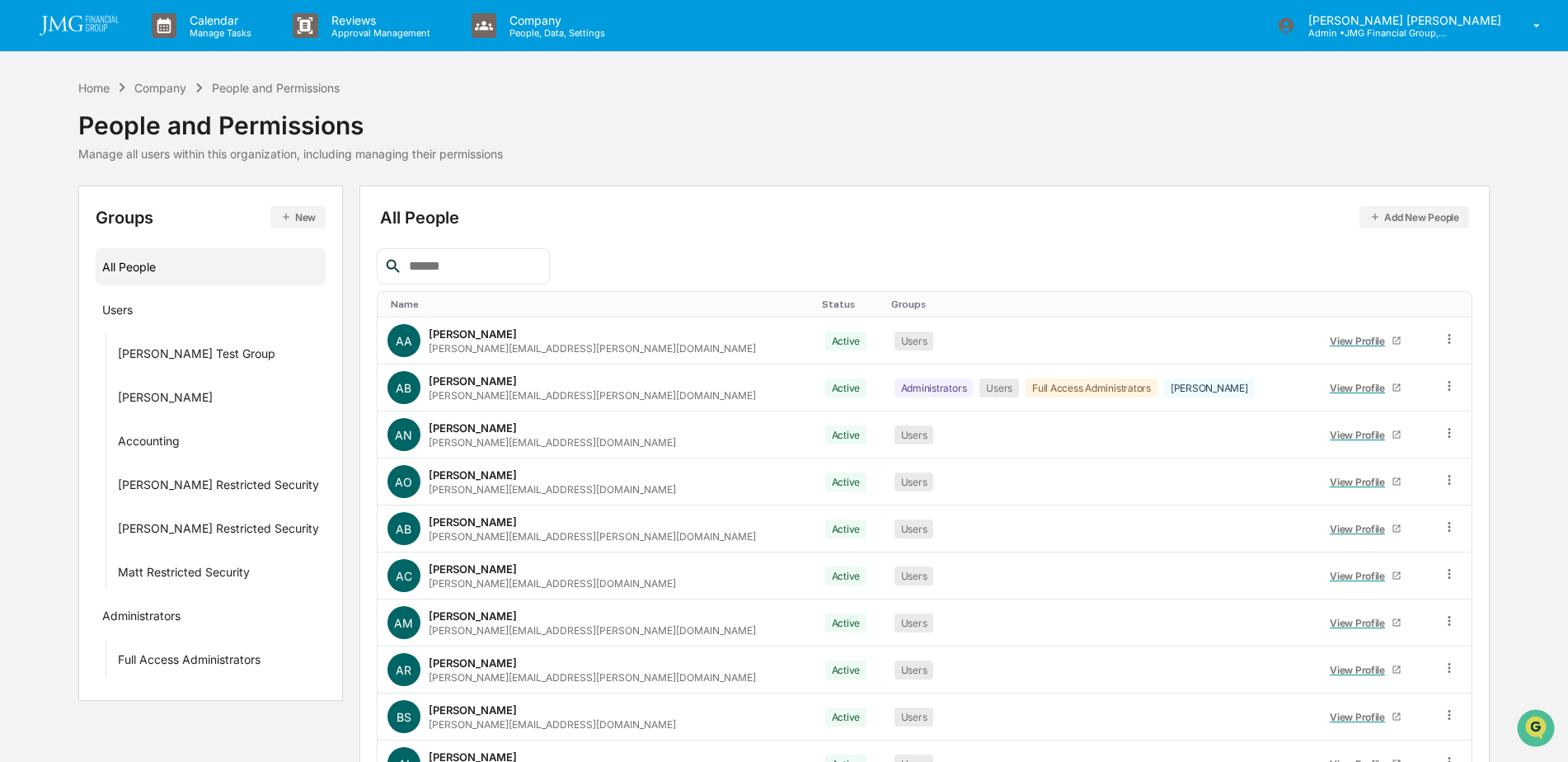
click at [532, 269] on input "text" at bounding box center [472, 266] width 140 height 22
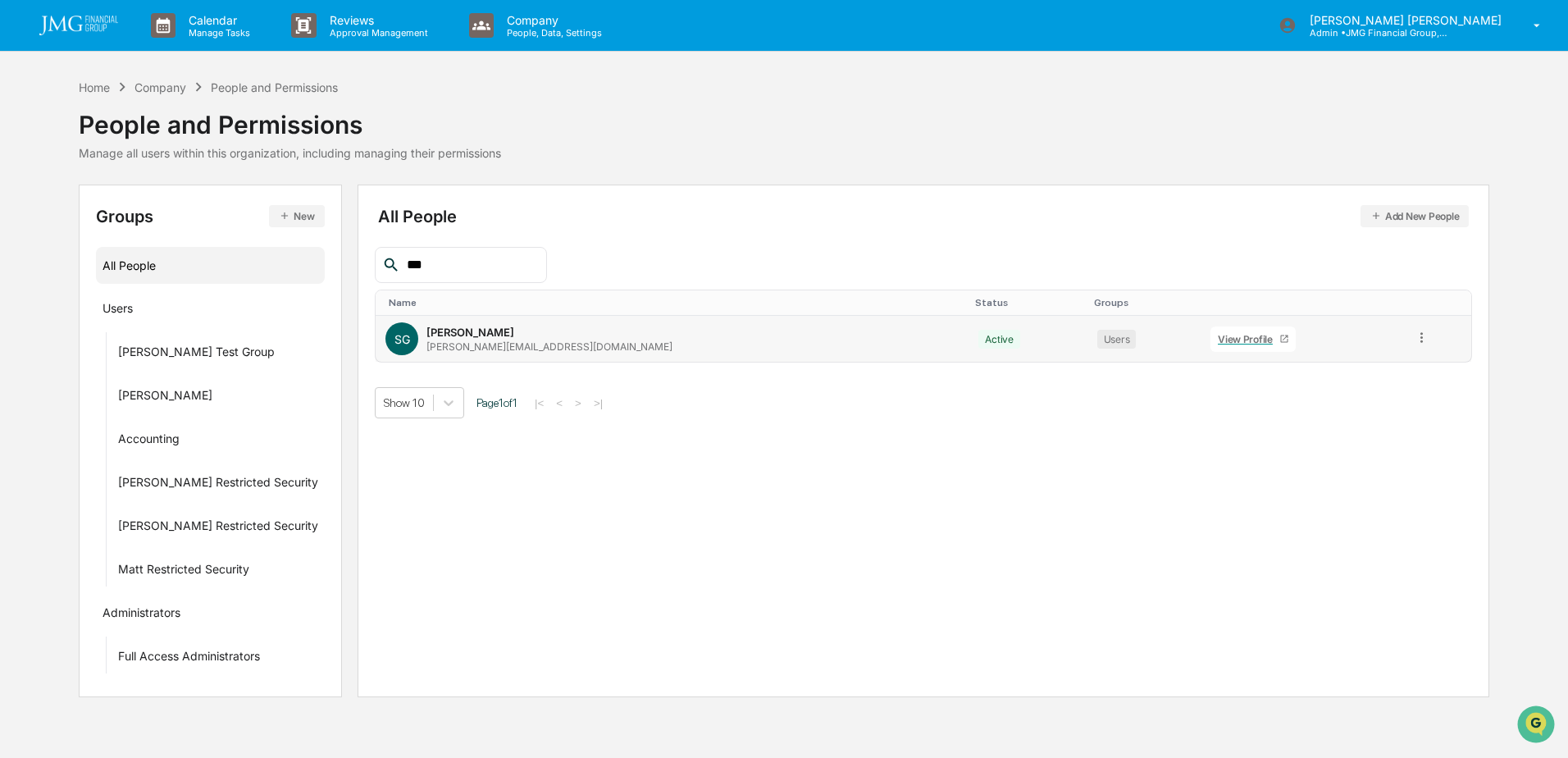
type input "***"
click at [1218, 335] on div "View Profile" at bounding box center [1249, 339] width 61 height 12
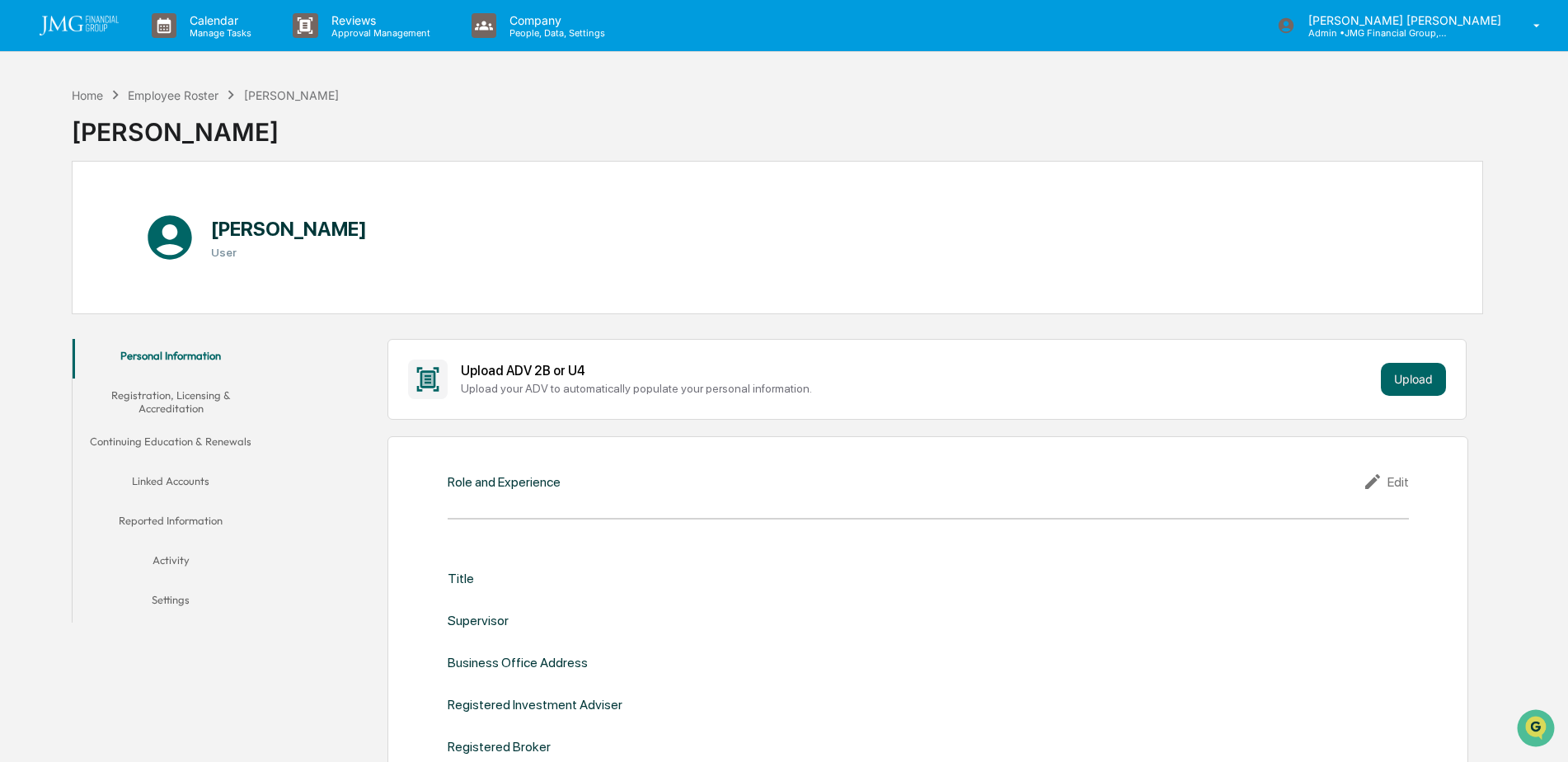
click at [194, 475] on button "Linked Accounts" at bounding box center [171, 484] width 197 height 39
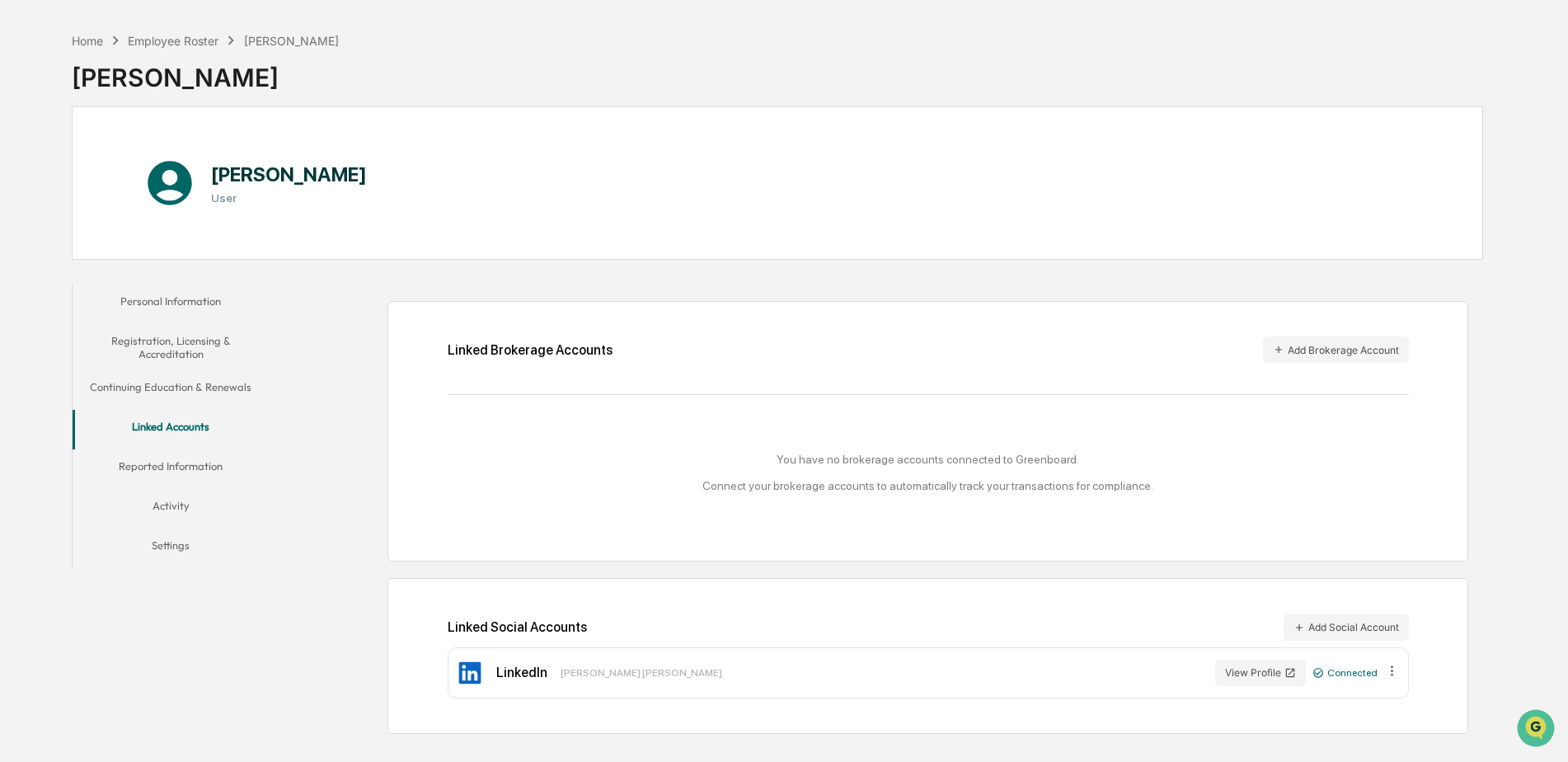
scroll to position [79, 0]
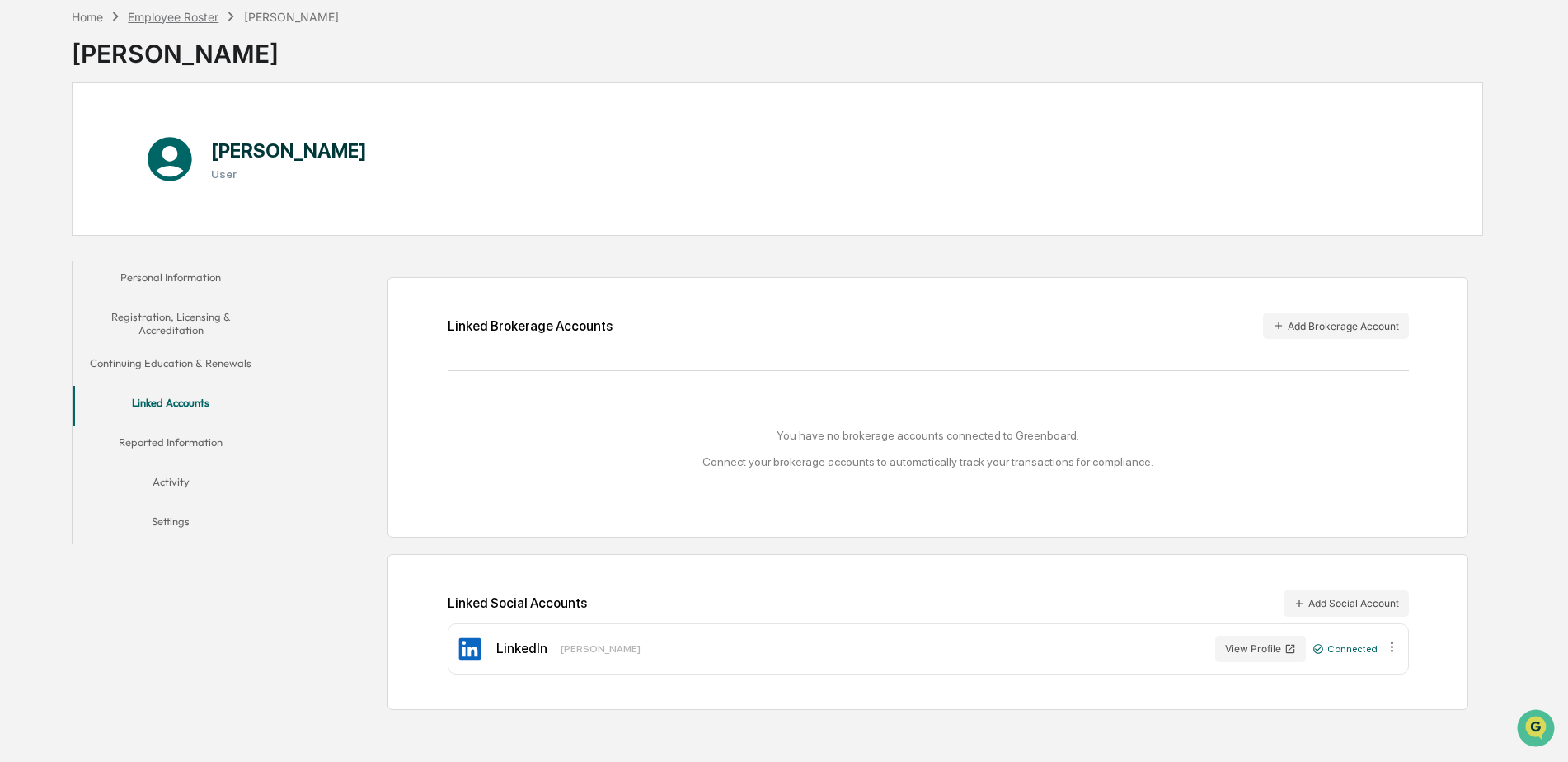
click at [192, 21] on div "Employee Roster" at bounding box center [173, 17] width 91 height 14
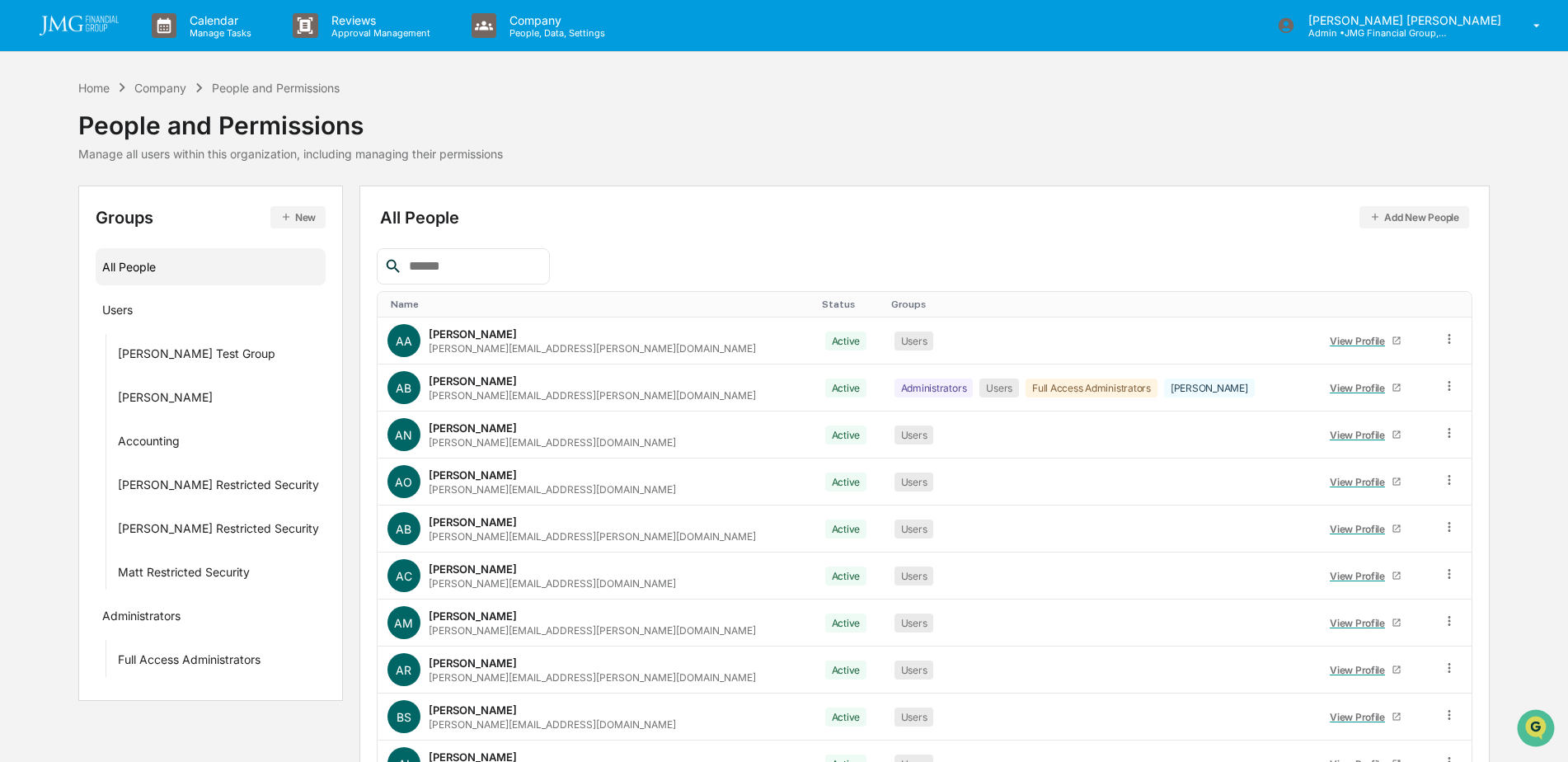
click at [527, 276] on input "text" at bounding box center [472, 266] width 140 height 22
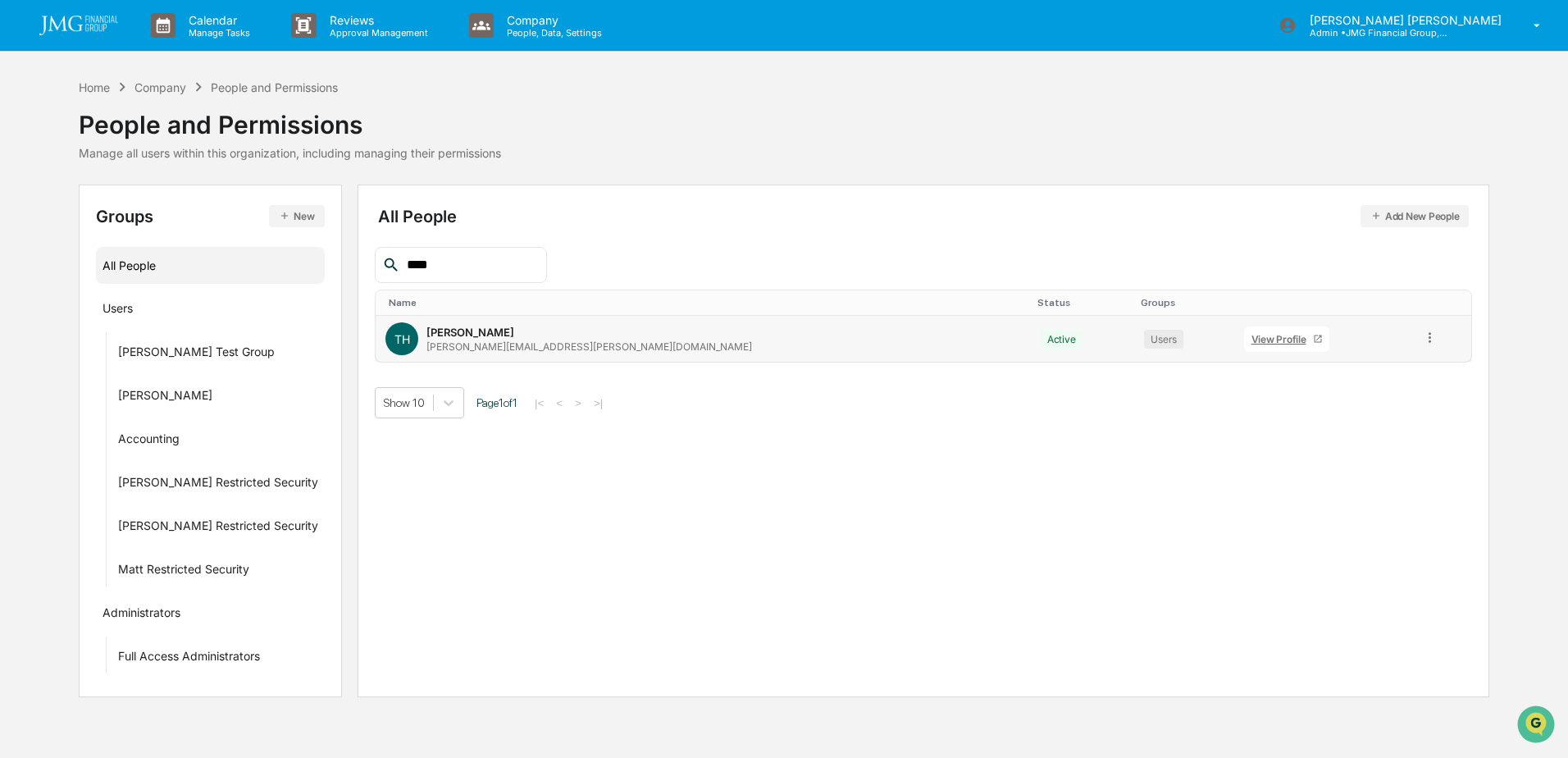
type input "****"
click at [1244, 345] on link "View Profile" at bounding box center [1287, 339] width 86 height 25
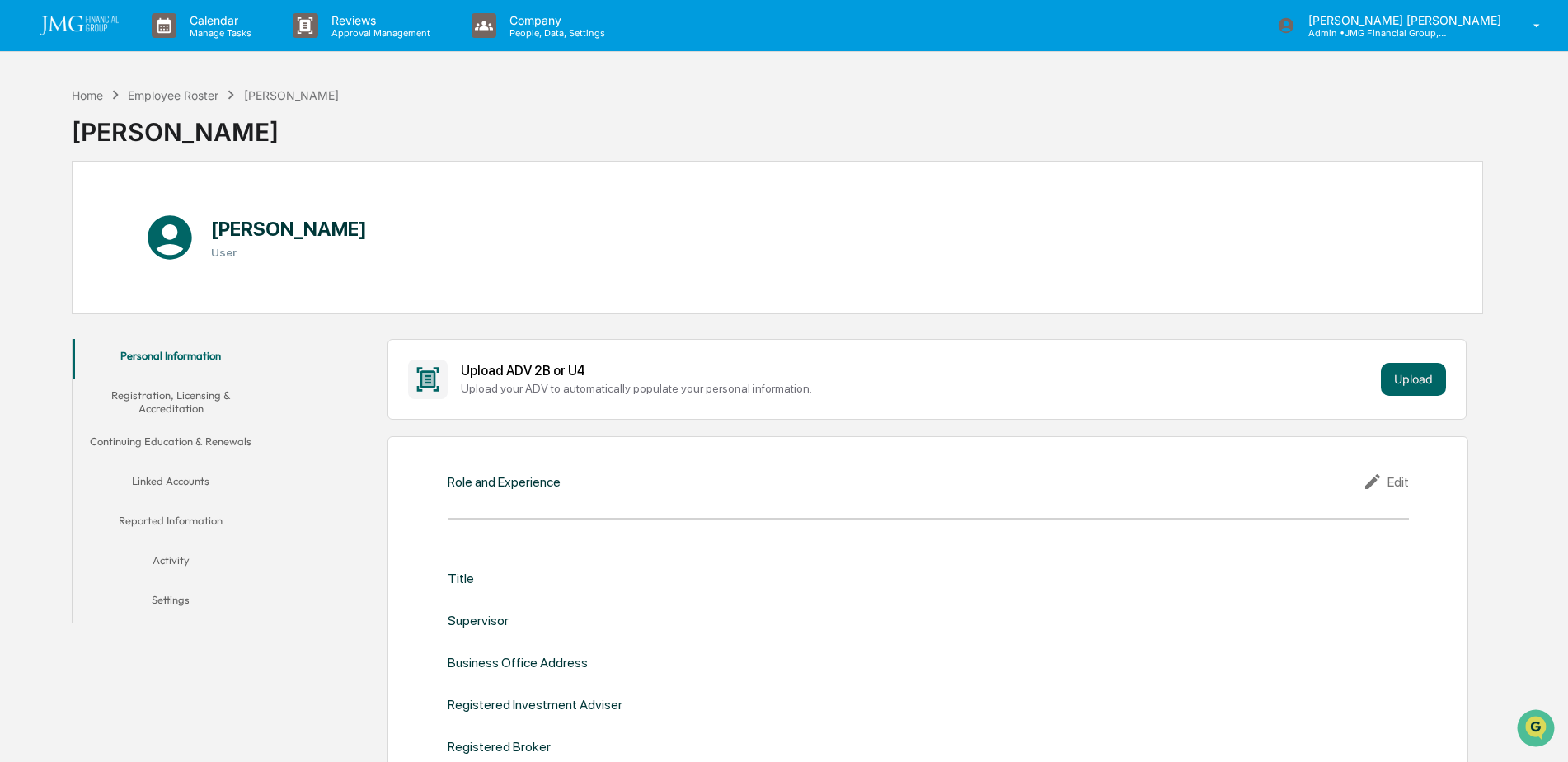
click at [156, 484] on button "Linked Accounts" at bounding box center [171, 484] width 197 height 39
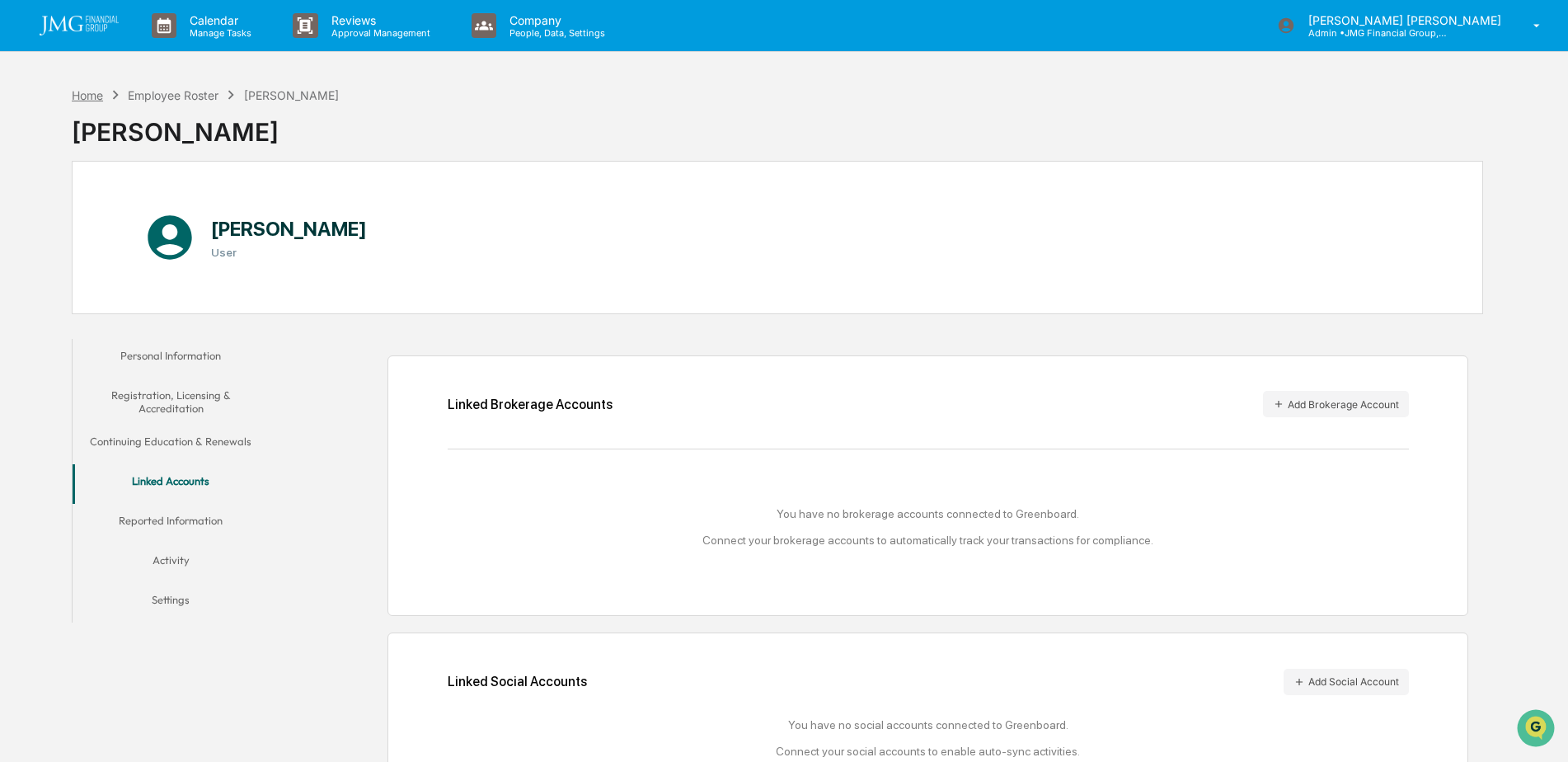
click at [94, 91] on div "Home" at bounding box center [88, 94] width 32 height 14
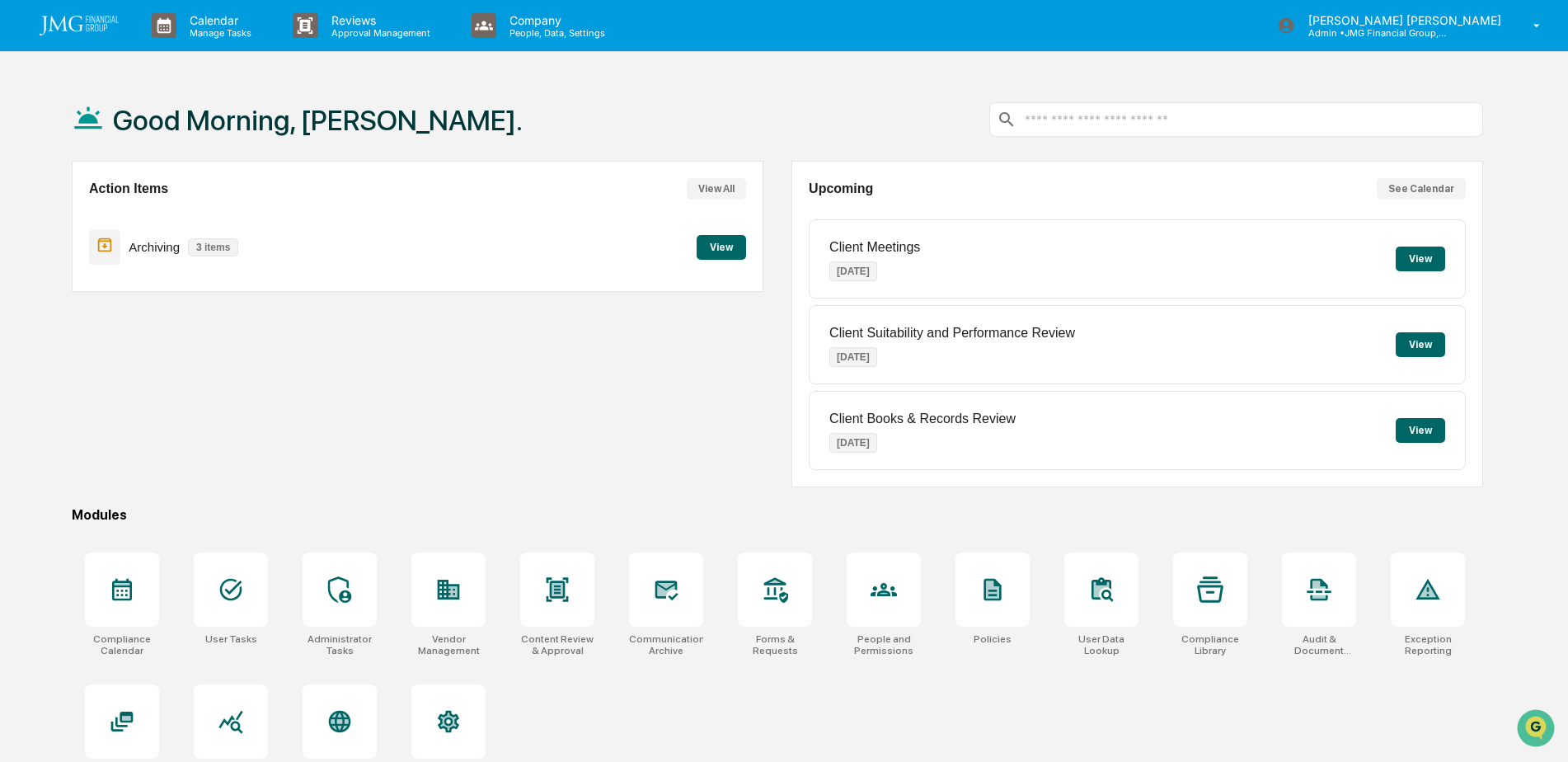
scroll to position [79, 0]
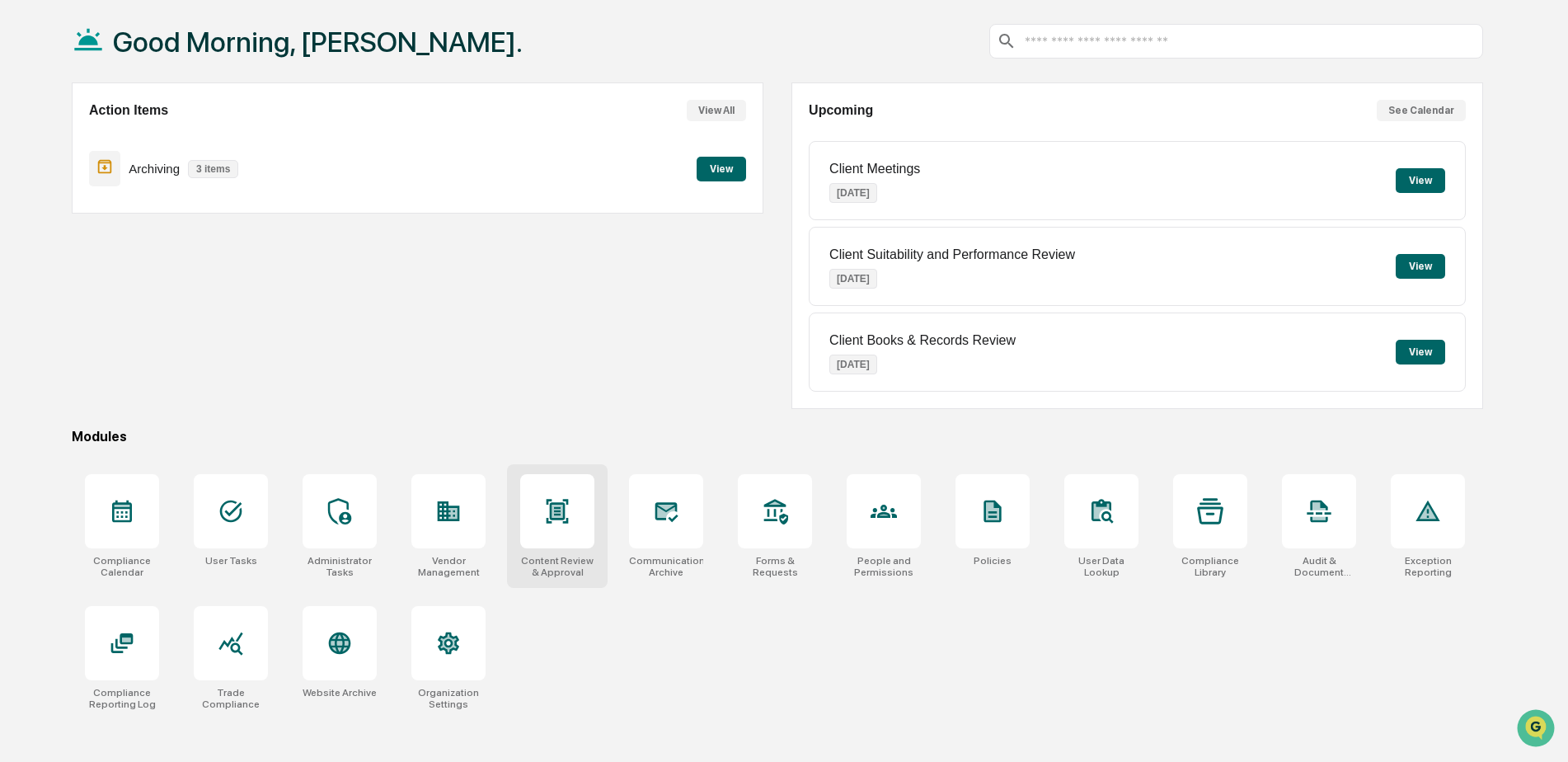
click at [543, 514] on div at bounding box center [557, 510] width 74 height 74
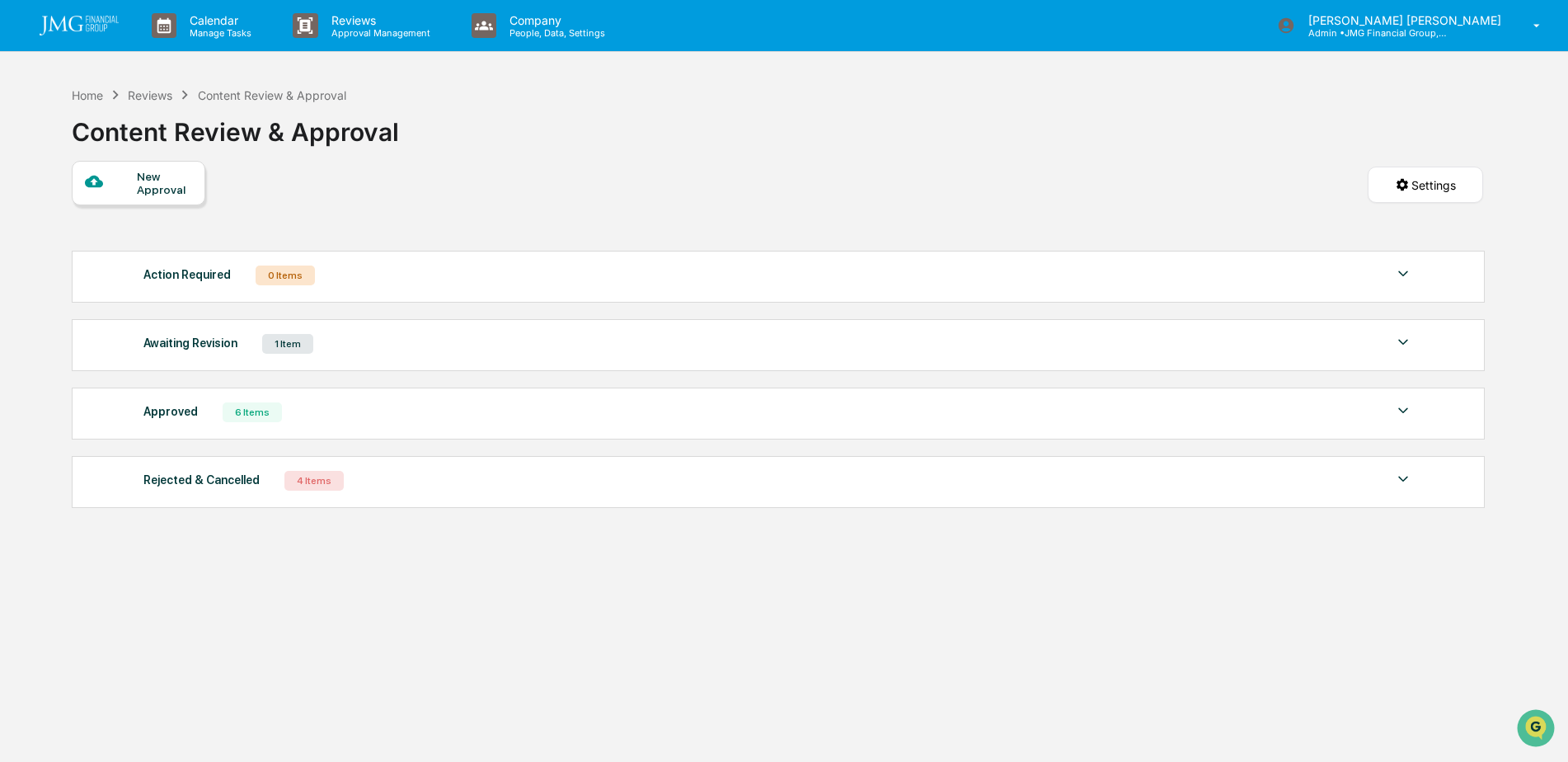
click at [1400, 344] on img at bounding box center [1403, 341] width 20 height 20
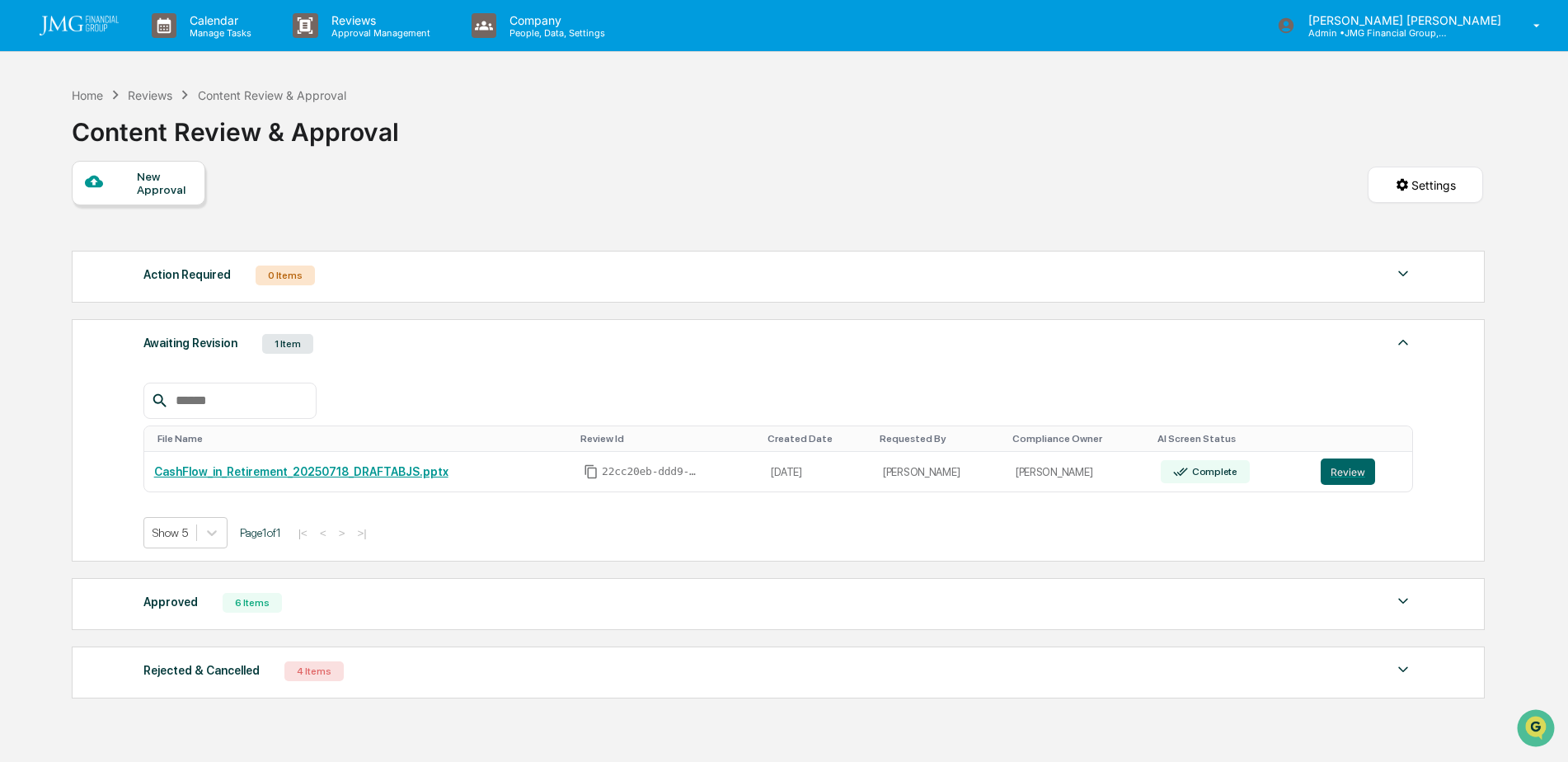
click at [1384, 591] on div "Approved 6 Items" at bounding box center [778, 602] width 1271 height 23
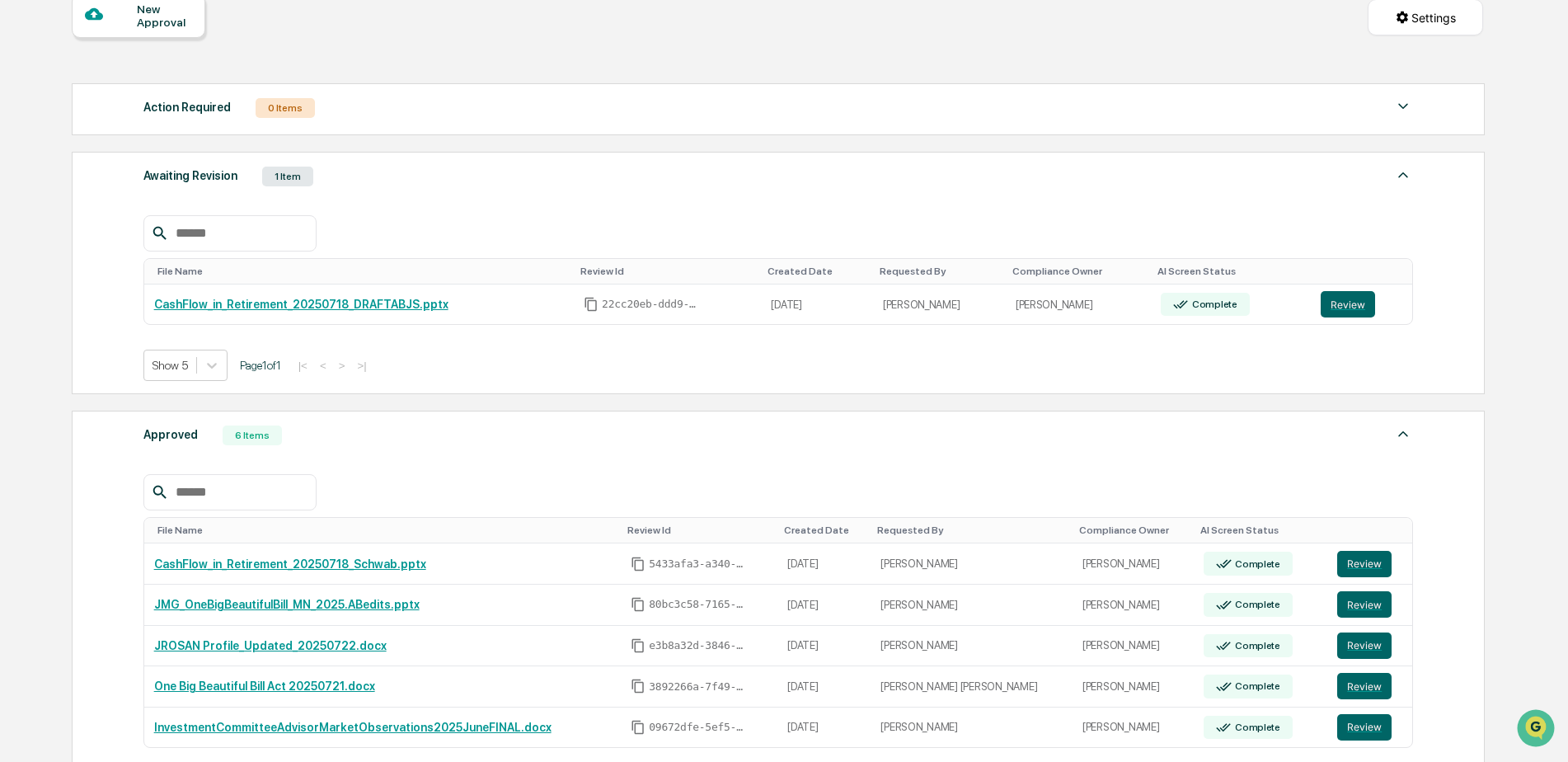
scroll to position [330, 0]
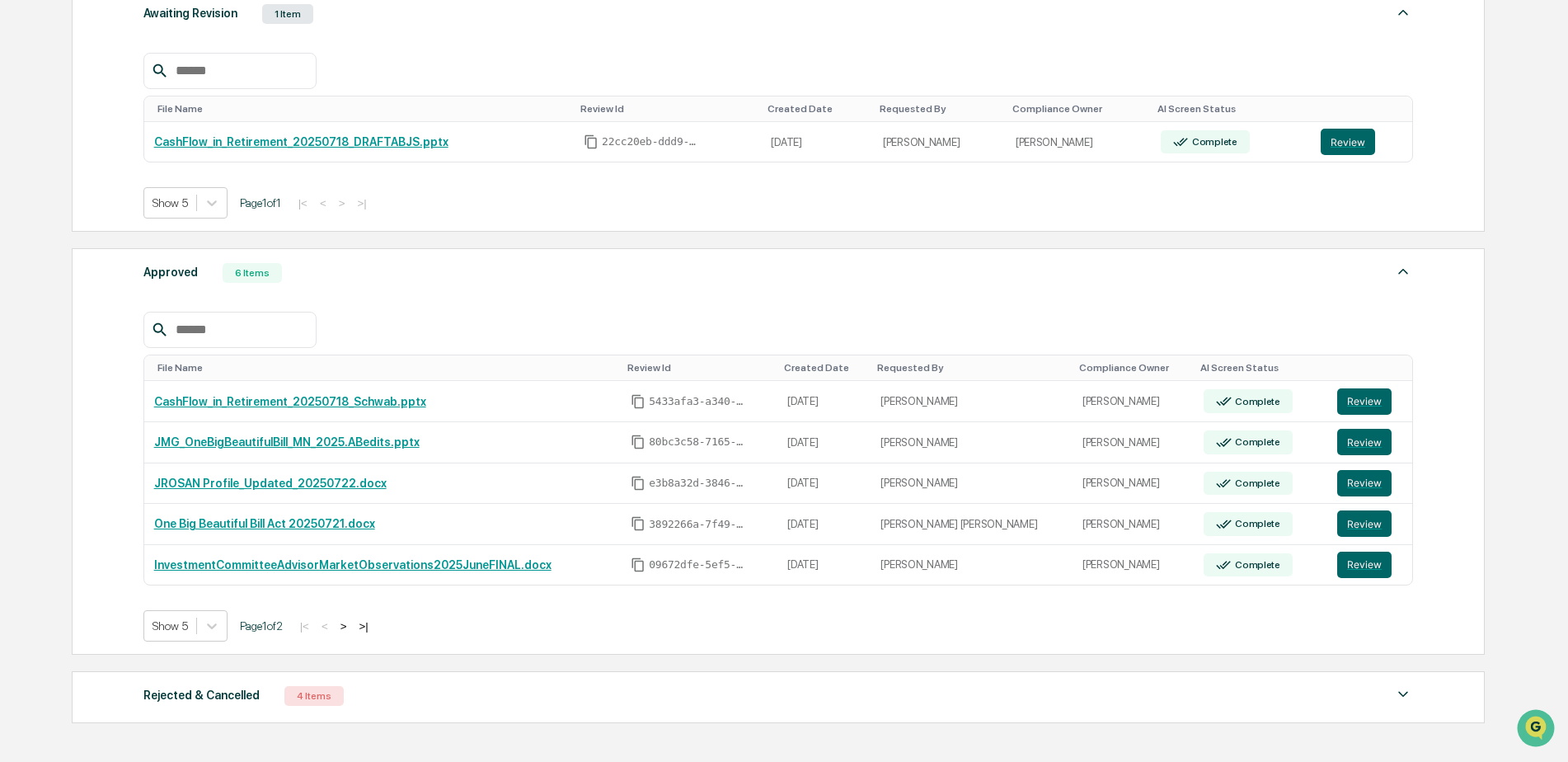
click at [1409, 273] on img at bounding box center [1403, 271] width 20 height 20
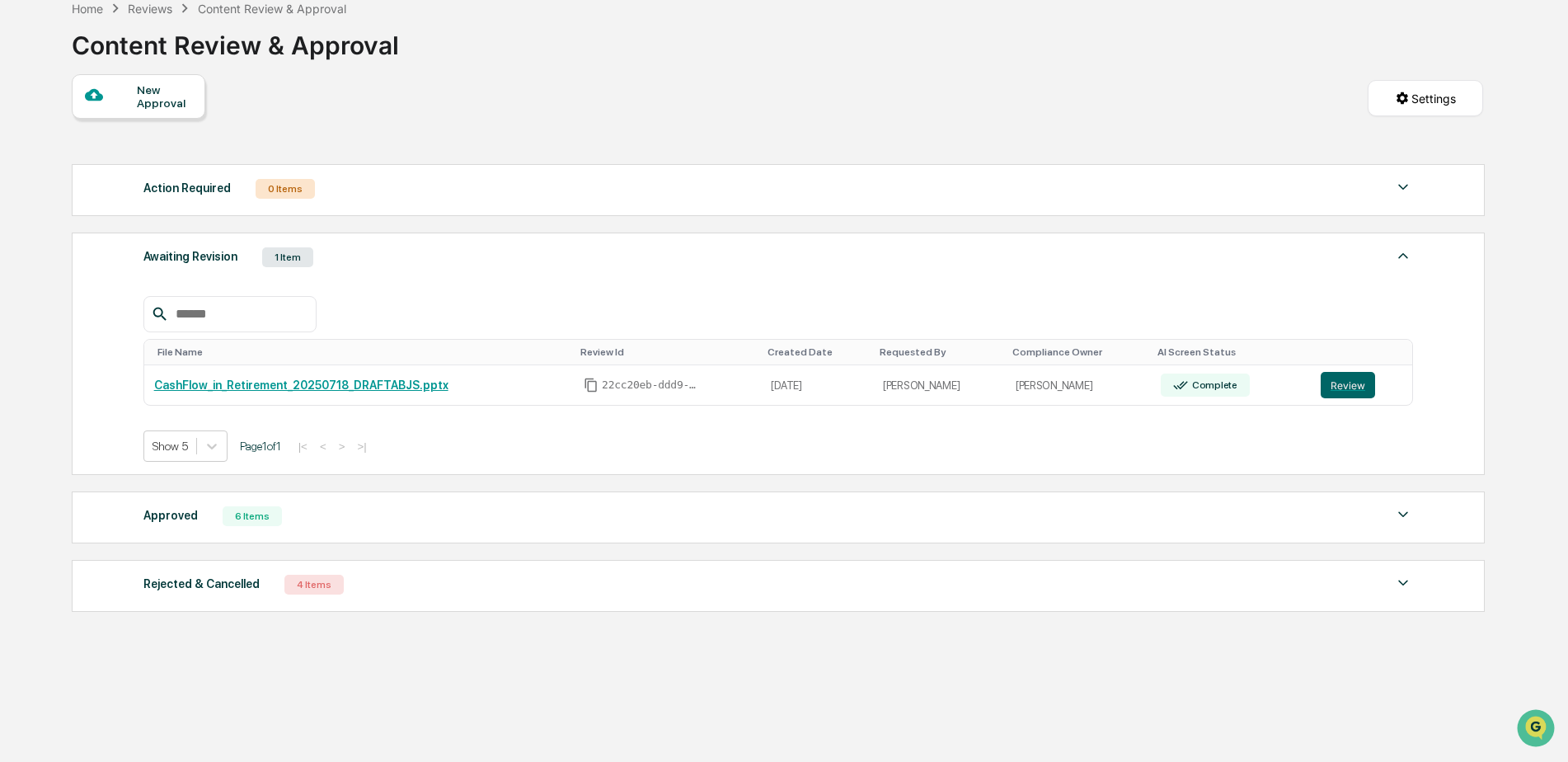
scroll to position [87, 0]
click at [1394, 588] on img at bounding box center [1403, 582] width 20 height 20
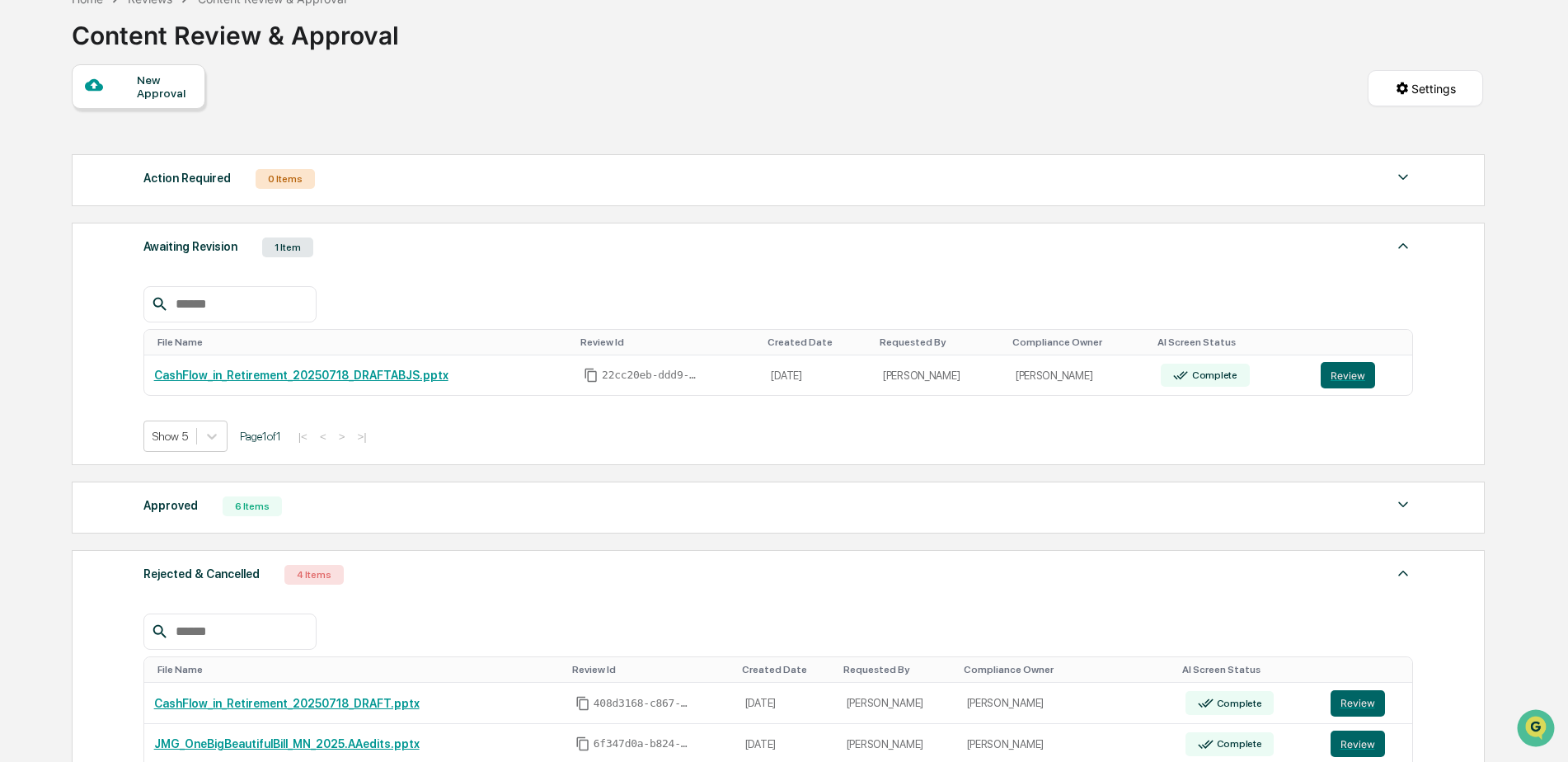
scroll to position [330, 0]
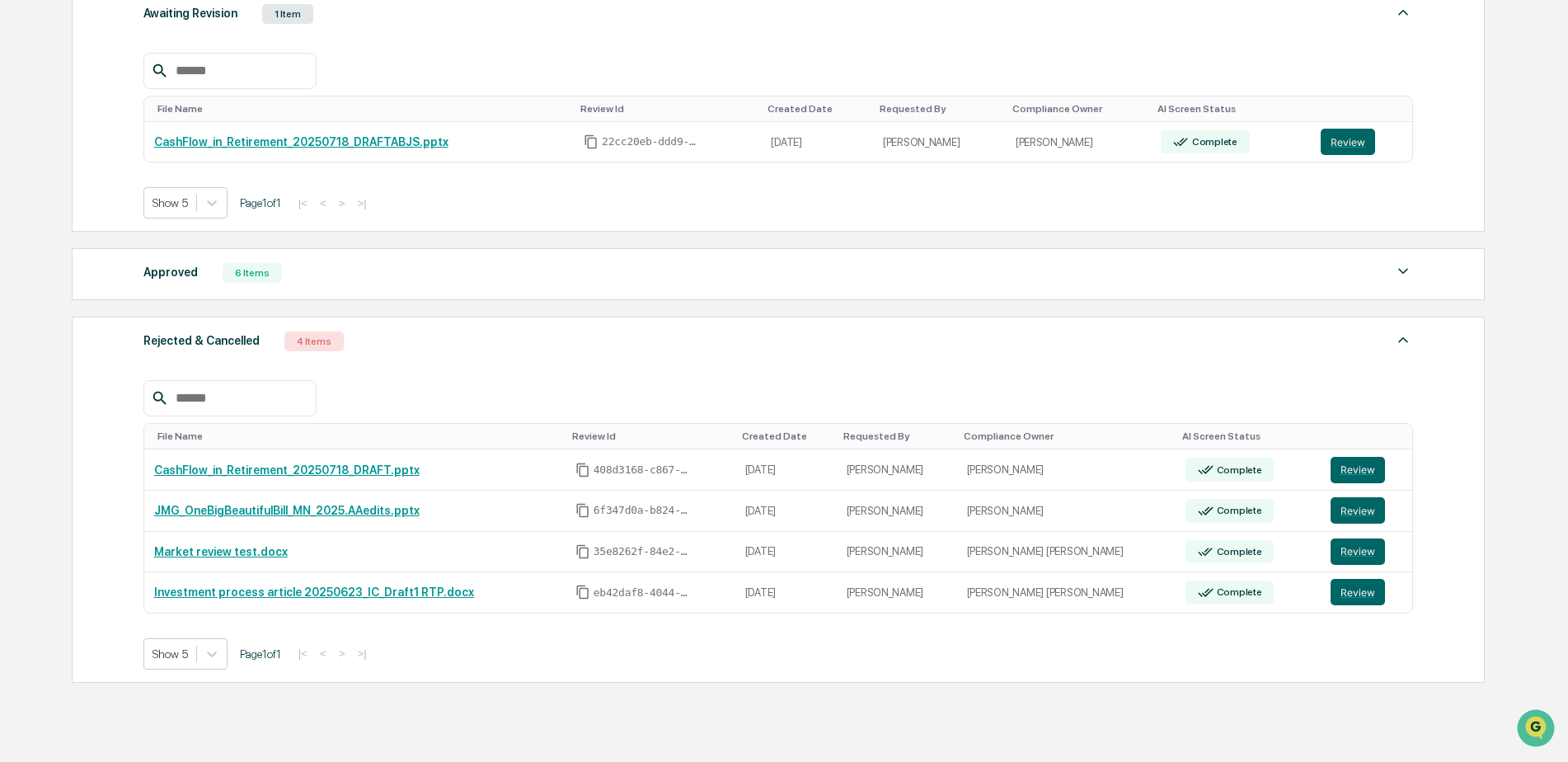
click at [1409, 339] on img at bounding box center [1403, 339] width 20 height 20
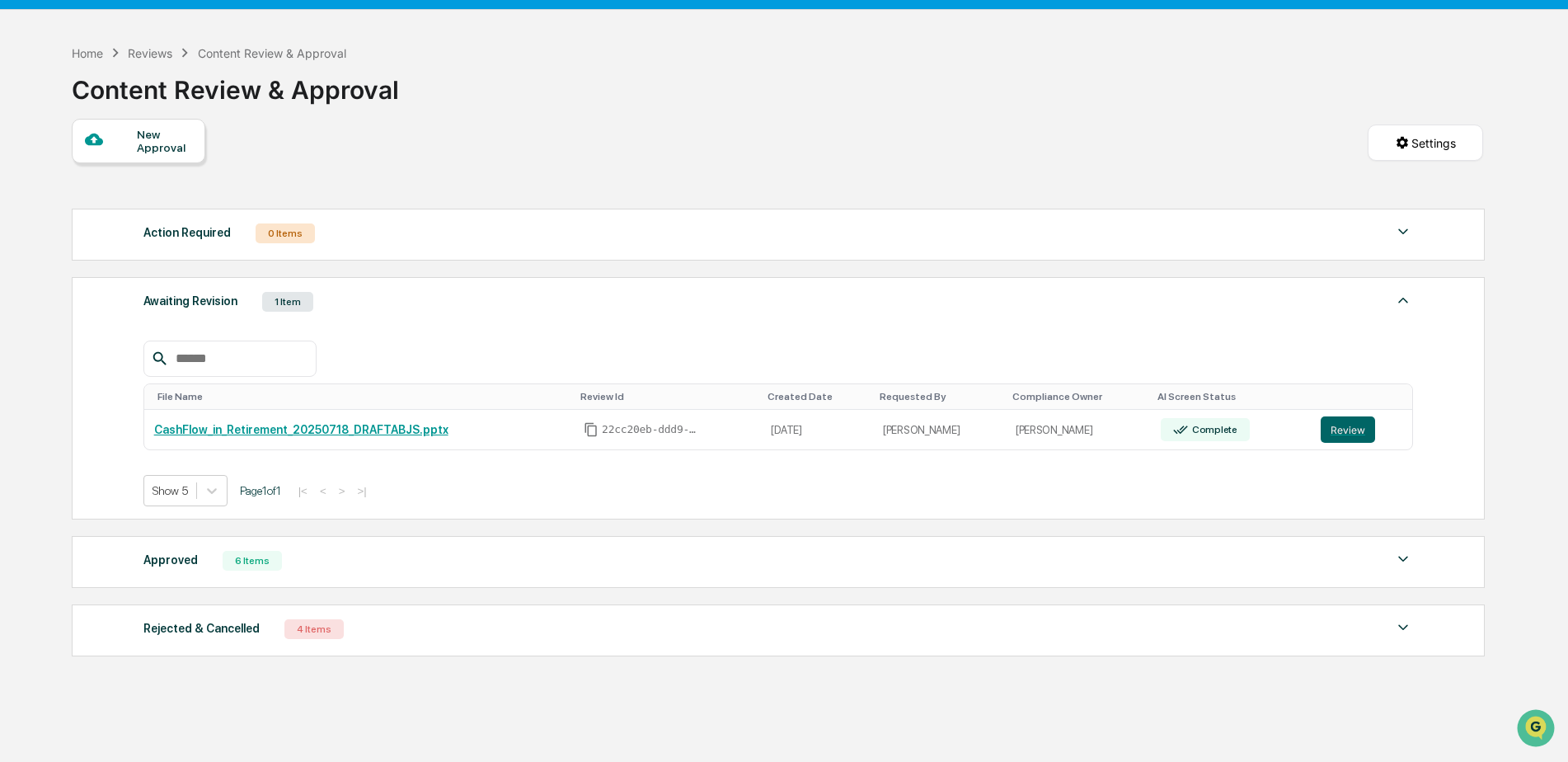
scroll to position [0, 0]
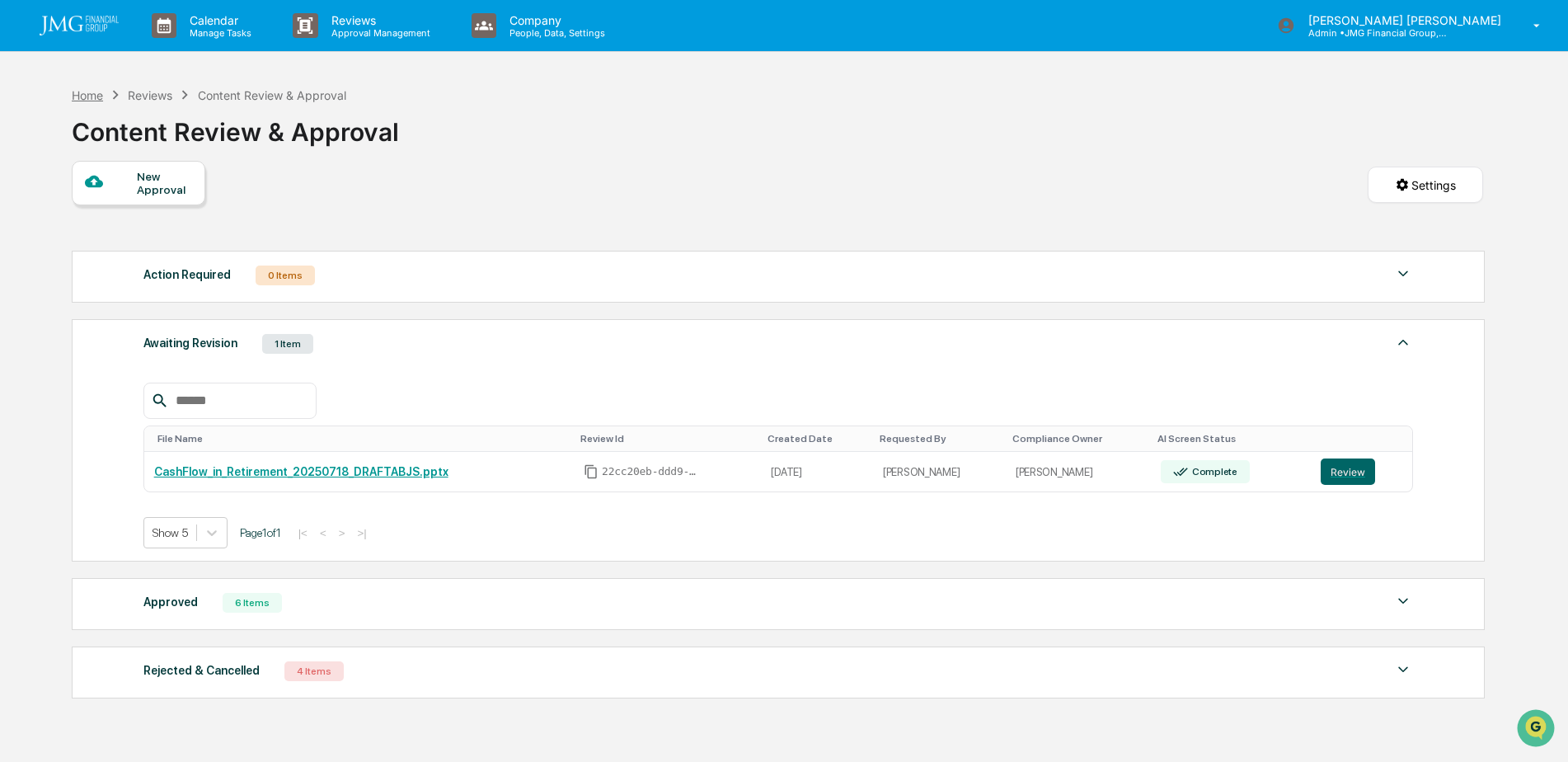
click at [86, 93] on div "Home" at bounding box center [88, 94] width 32 height 14
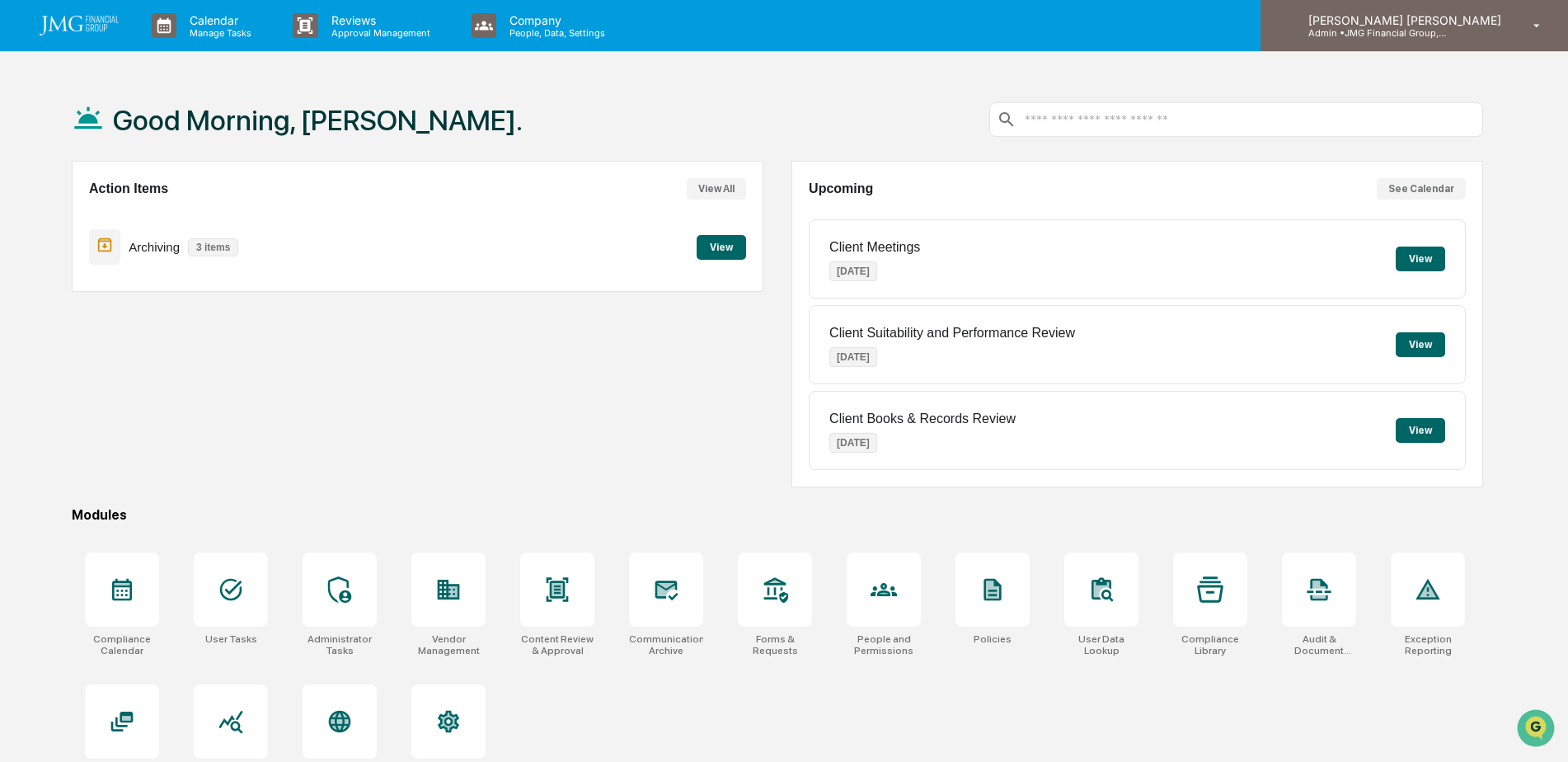
click at [1449, 32] on p "Admin • JMG Financial Group, Ltd." at bounding box center [1373, 33] width 153 height 11
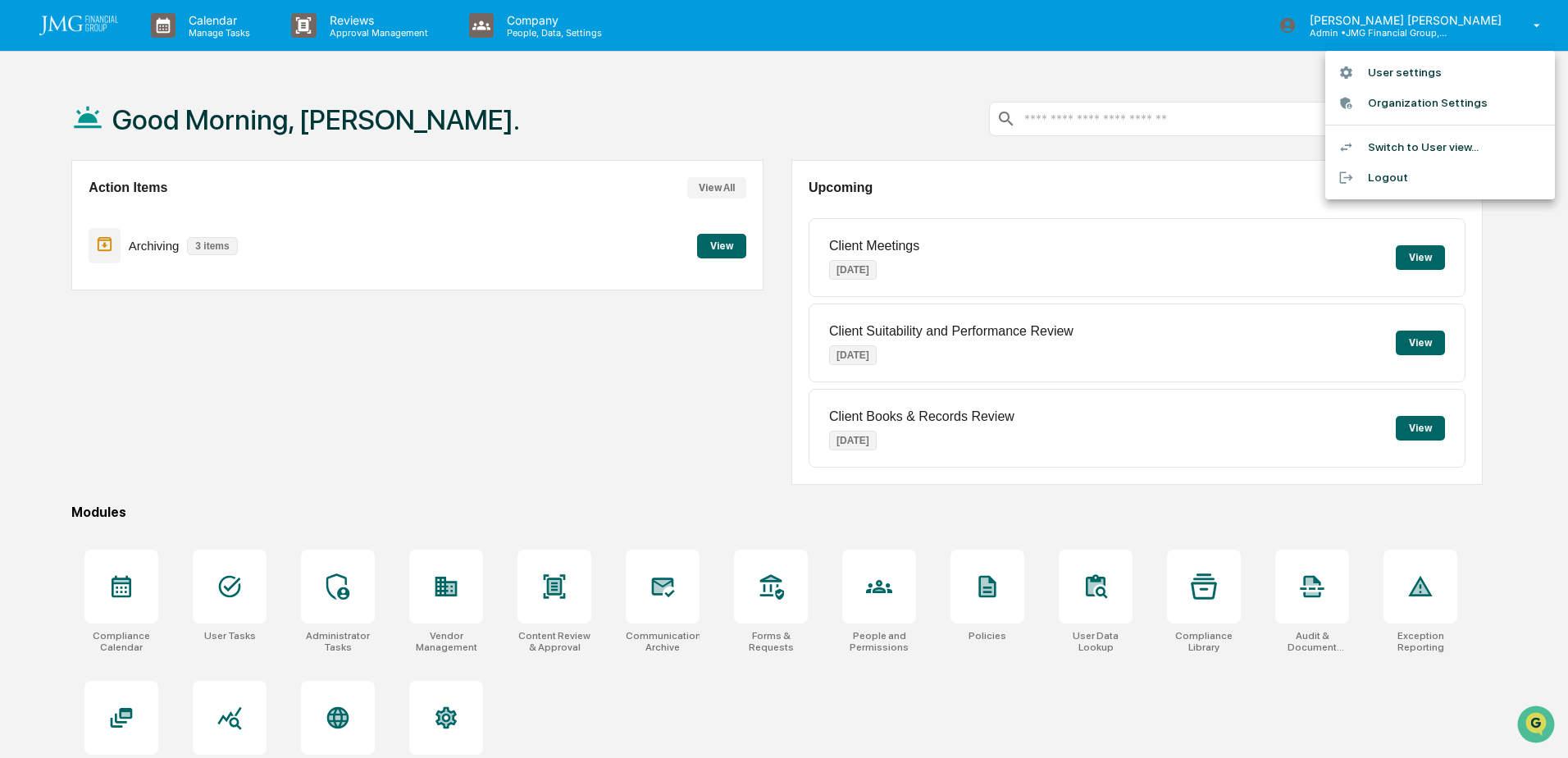
click at [1455, 147] on li "Switch to User view..." at bounding box center [1440, 147] width 230 height 31
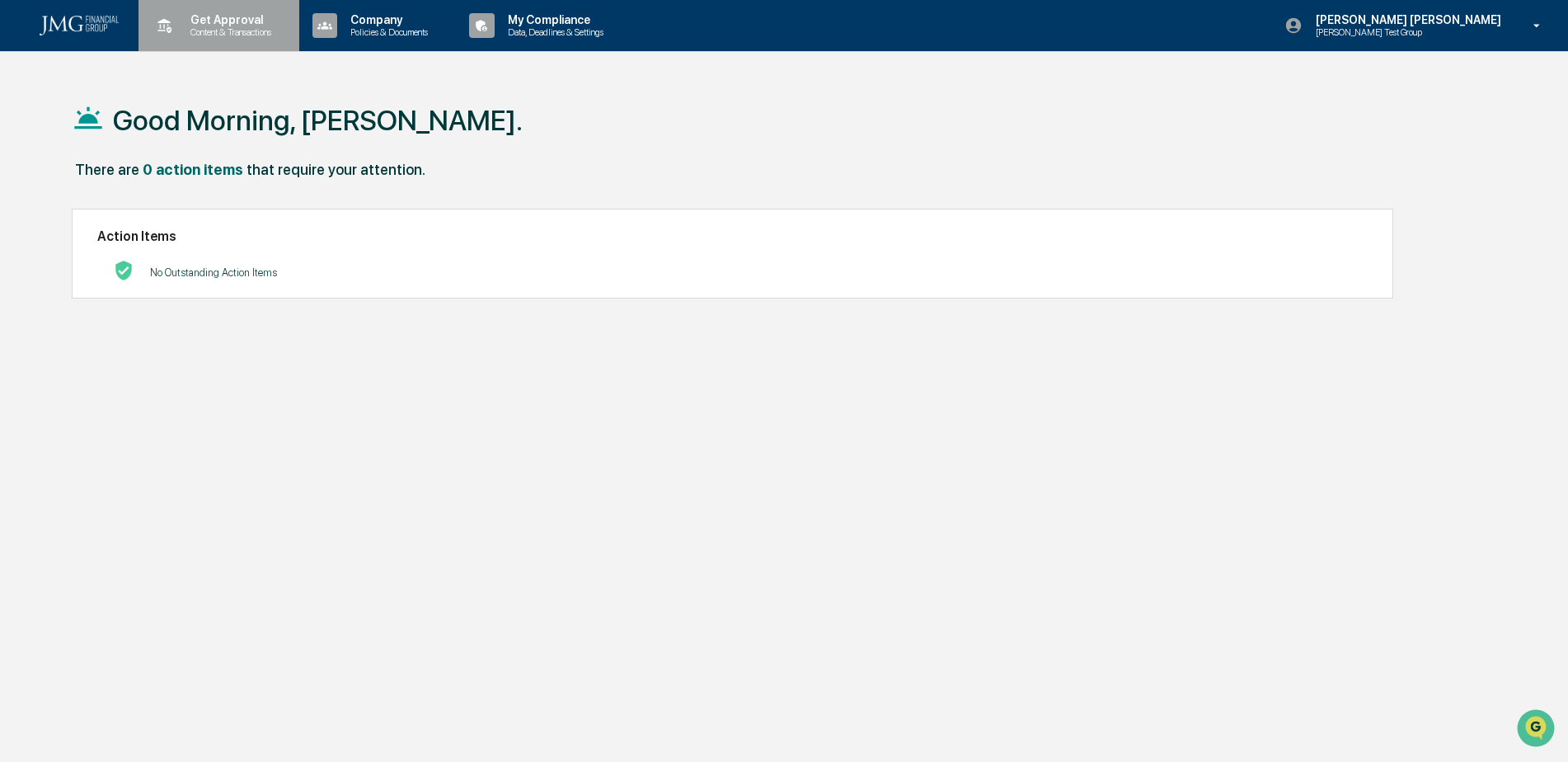
click at [230, 29] on p "Content & Transactions" at bounding box center [228, 32] width 102 height 11
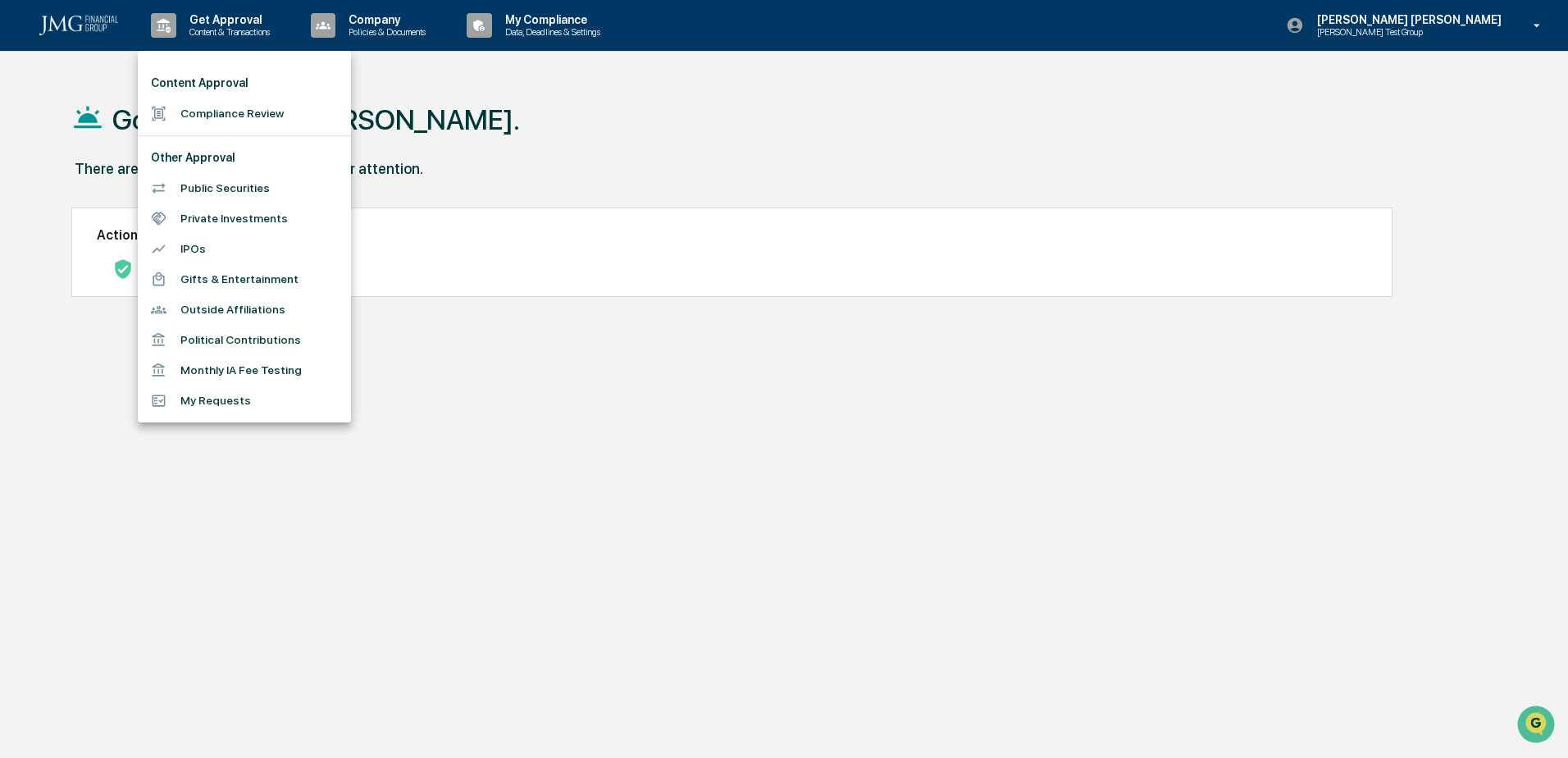
click at [260, 110] on li "Compliance Review" at bounding box center [244, 113] width 213 height 31
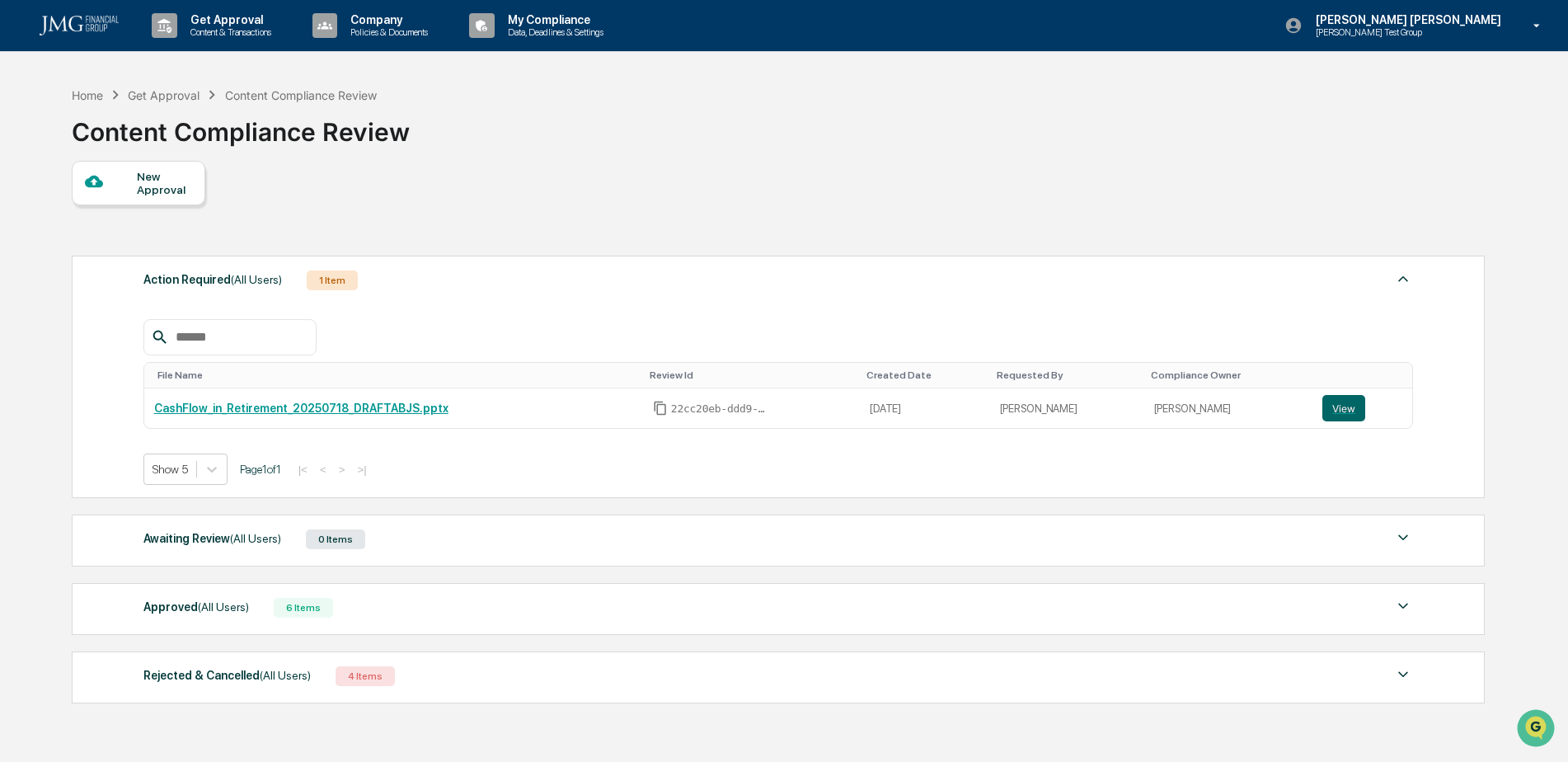
click at [1197, 158] on div "Home Get Approval Content Compliance Review Content Compliance Review" at bounding box center [778, 120] width 1412 height 82
click at [89, 99] on div "Home" at bounding box center [88, 94] width 32 height 14
